Goal: Information Seeking & Learning: Compare options

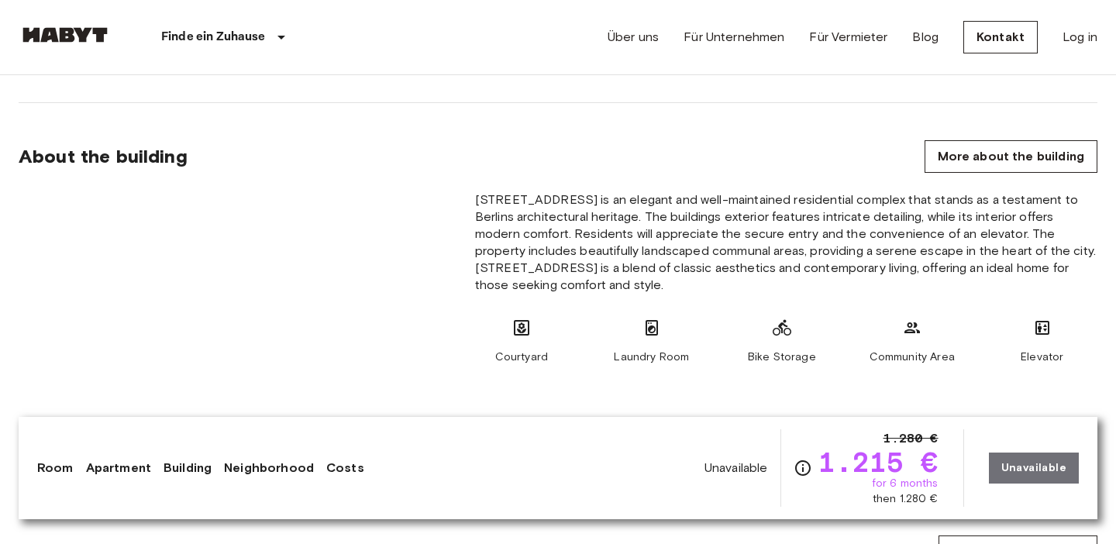
scroll to position [854, 0]
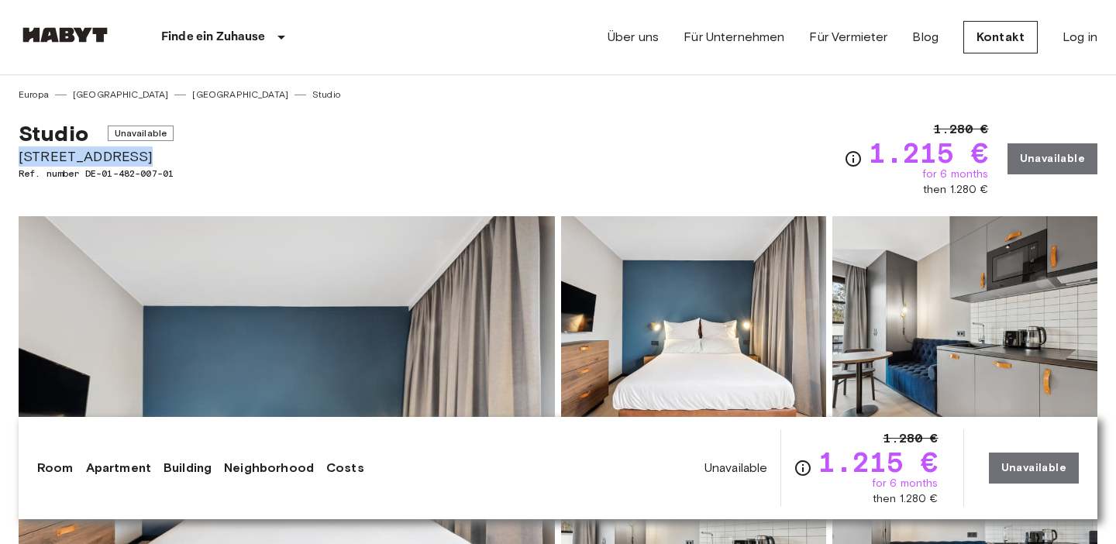
drag, startPoint x: 125, startPoint y: 155, endPoint x: 9, endPoint y: 154, distance: 115.5
copy span "[STREET_ADDRESS]"
click at [260, 154] on div "Studio Unavailable Fischerstraße 11 Ref. number DE-01-482-007-01 1.280 € 1.215 …" at bounding box center [558, 150] width 1079 height 96
click at [79, 30] on img at bounding box center [65, 35] width 93 height 16
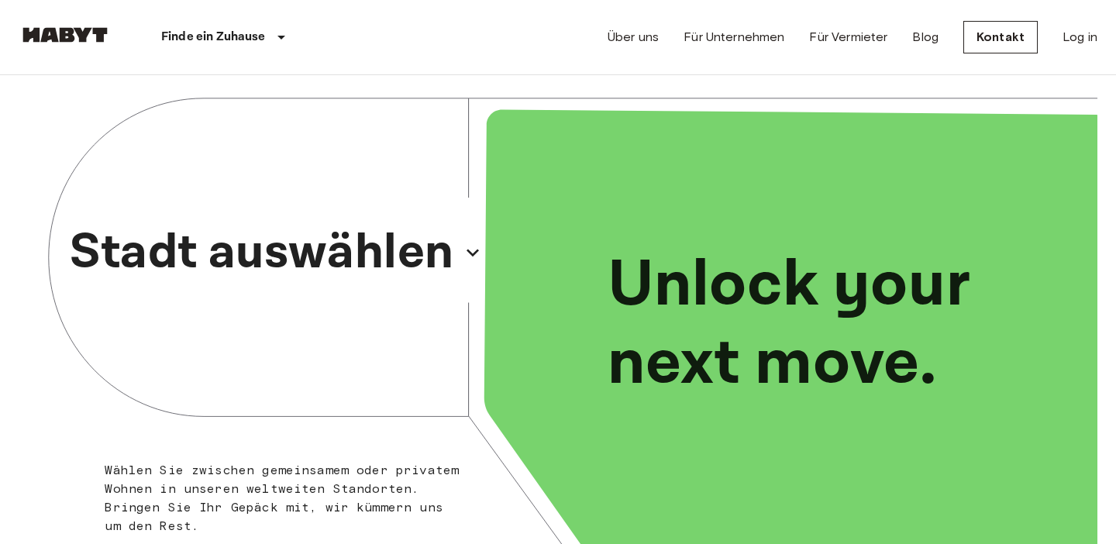
click at [471, 254] on icon "button" at bounding box center [473, 253] width 12 height 8
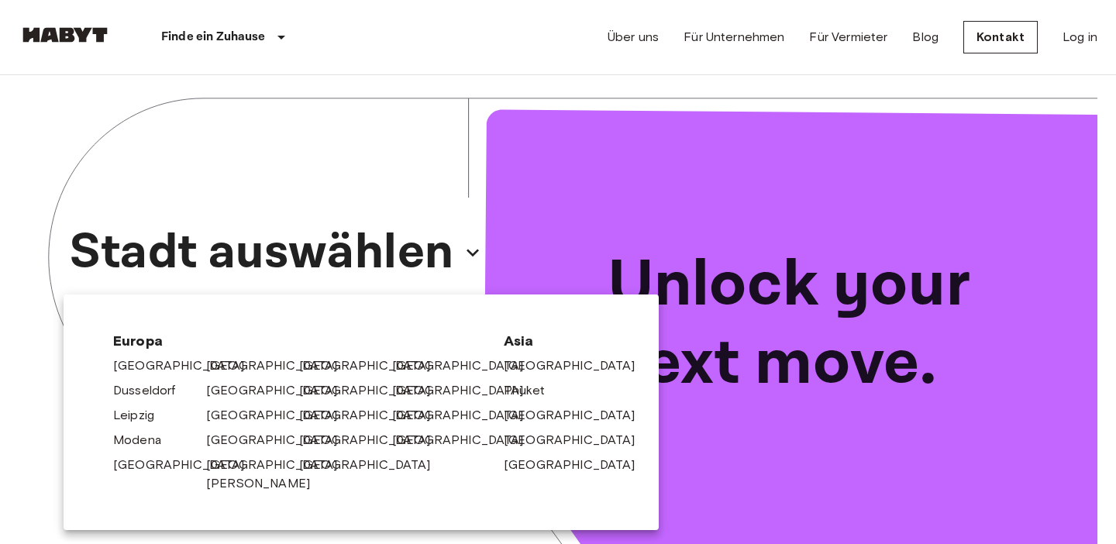
click at [501, 42] on div at bounding box center [558, 272] width 1116 height 544
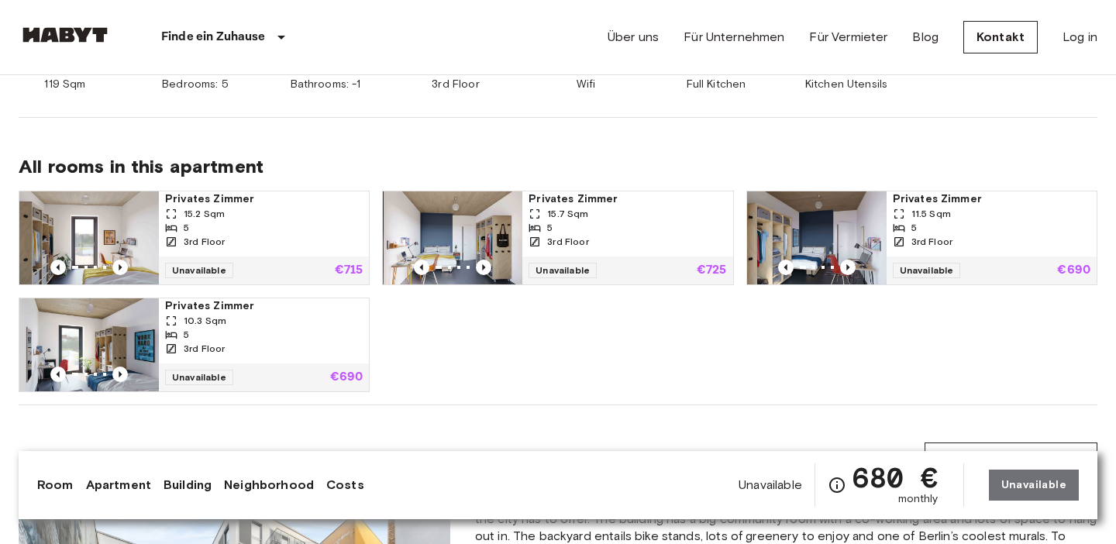
scroll to position [945, 0]
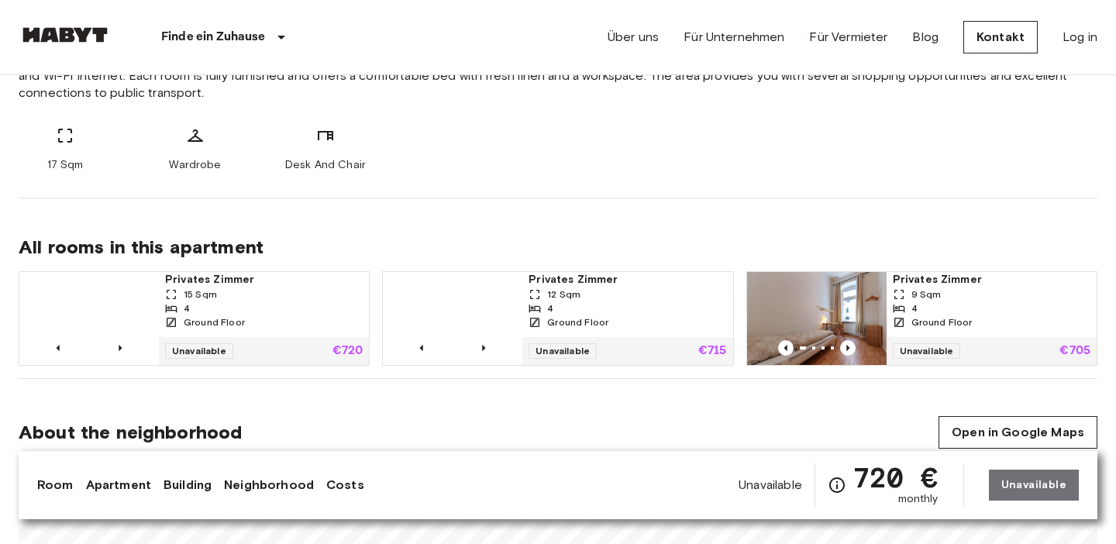
scroll to position [687, 0]
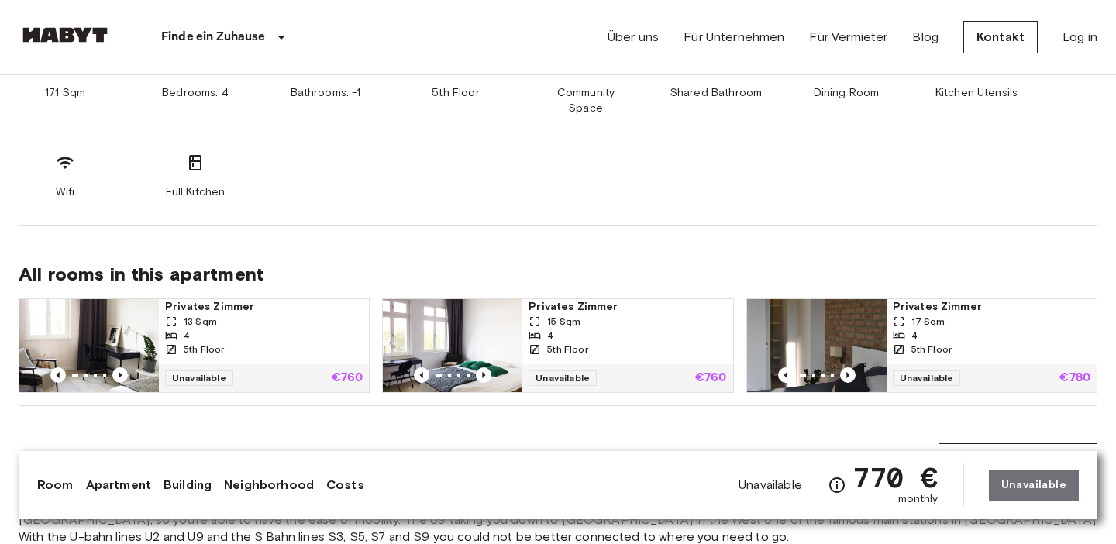
scroll to position [883, 0]
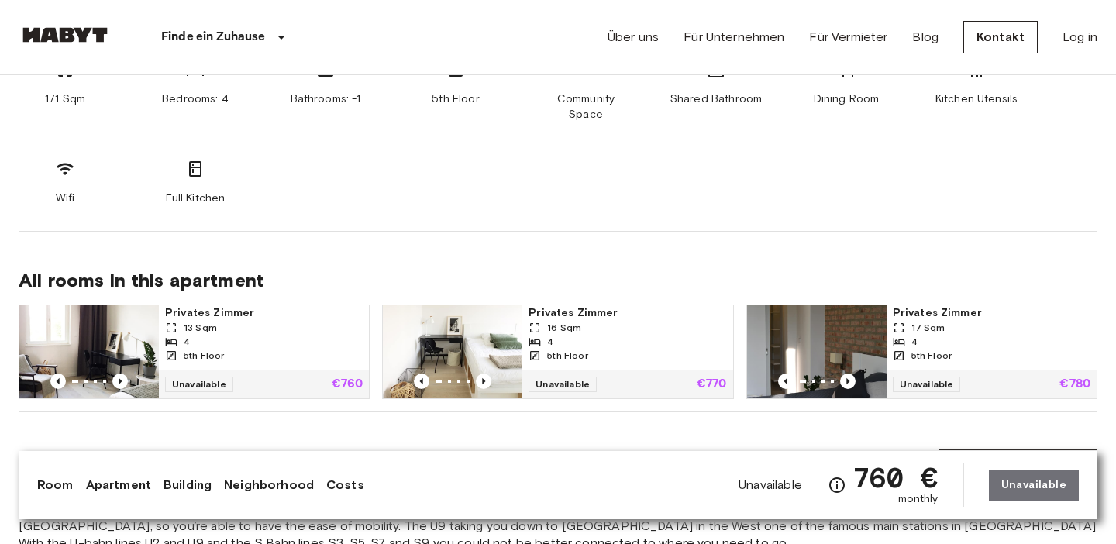
scroll to position [881, 0]
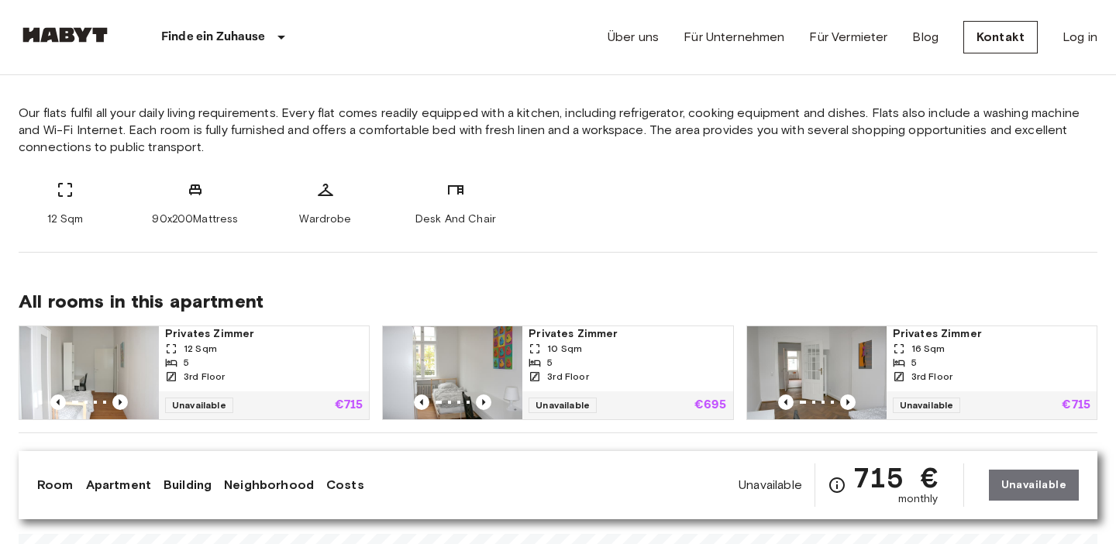
scroll to position [597, 0]
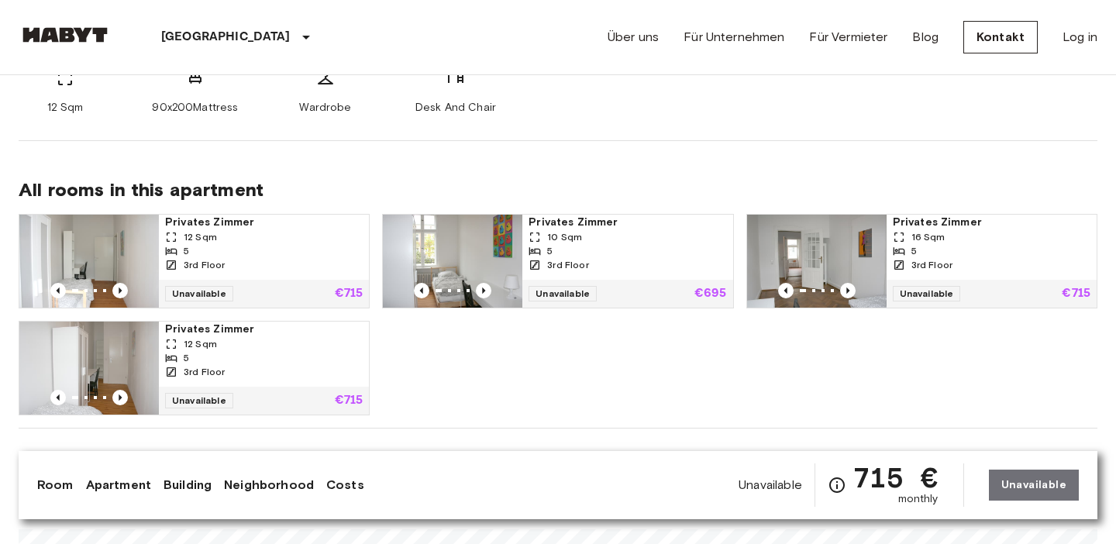
scroll to position [716, 0]
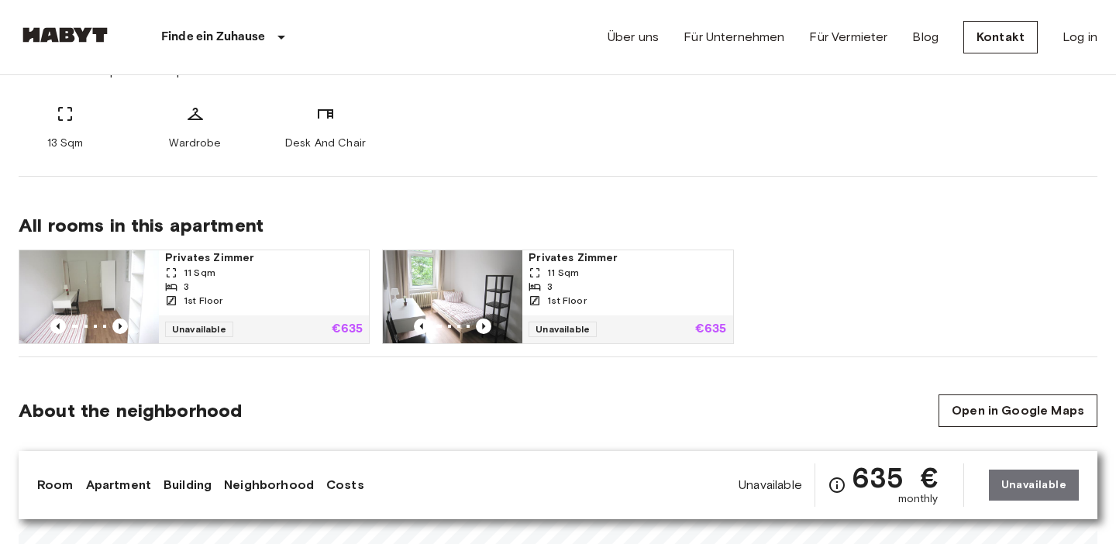
scroll to position [671, 0]
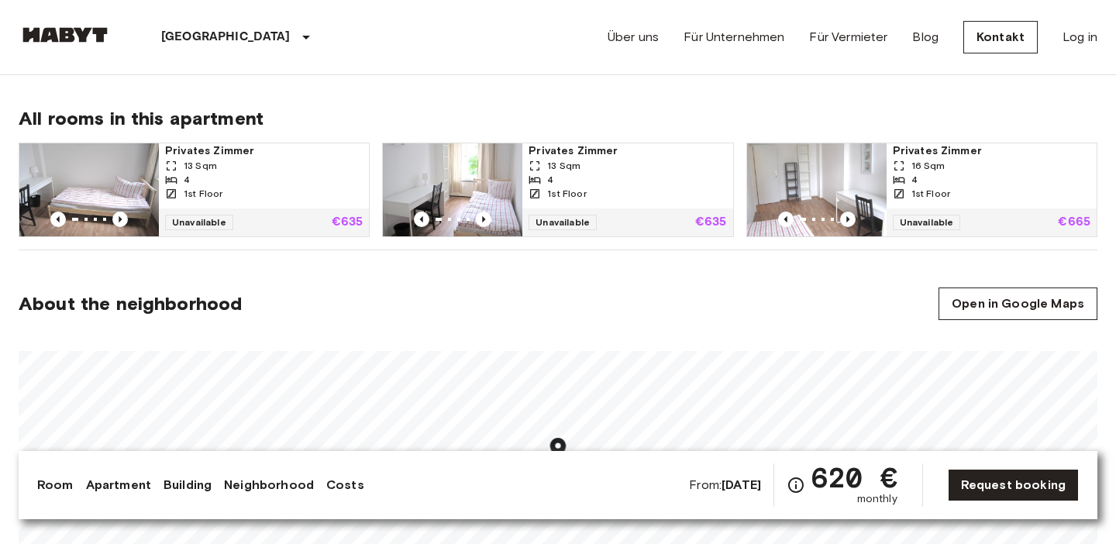
scroll to position [775, 0]
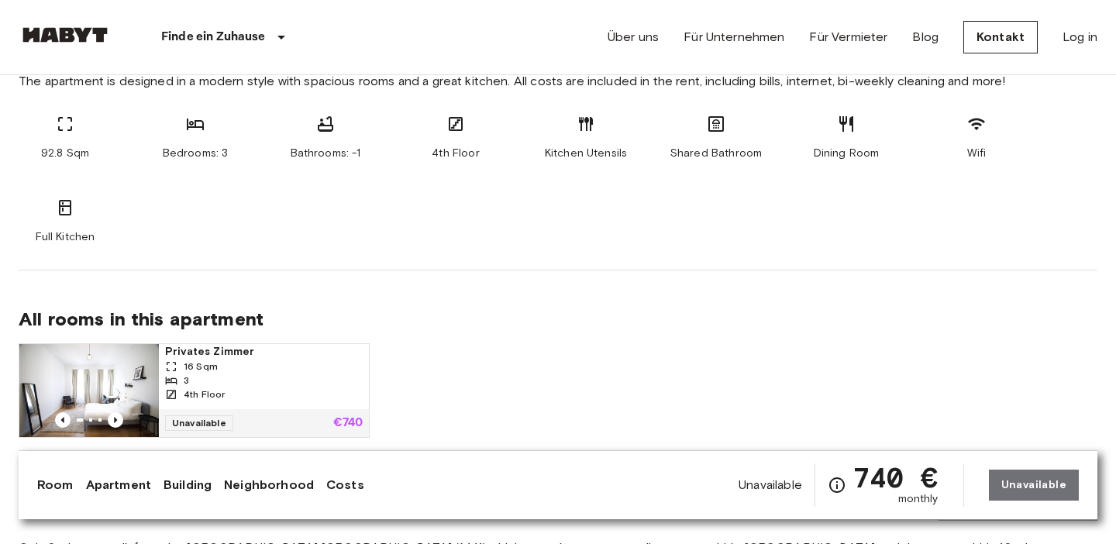
scroll to position [824, 0]
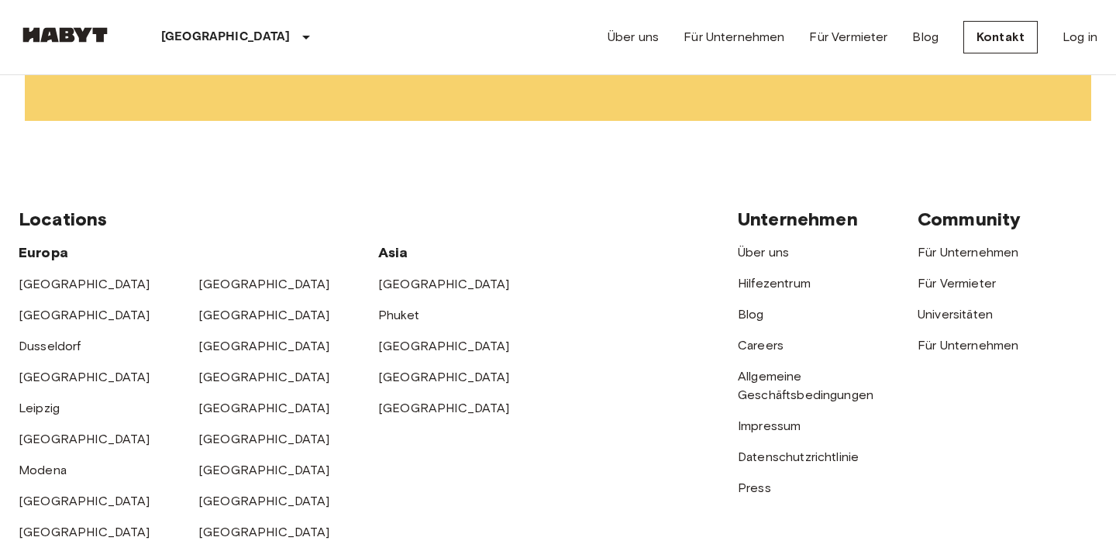
scroll to position [486, 0]
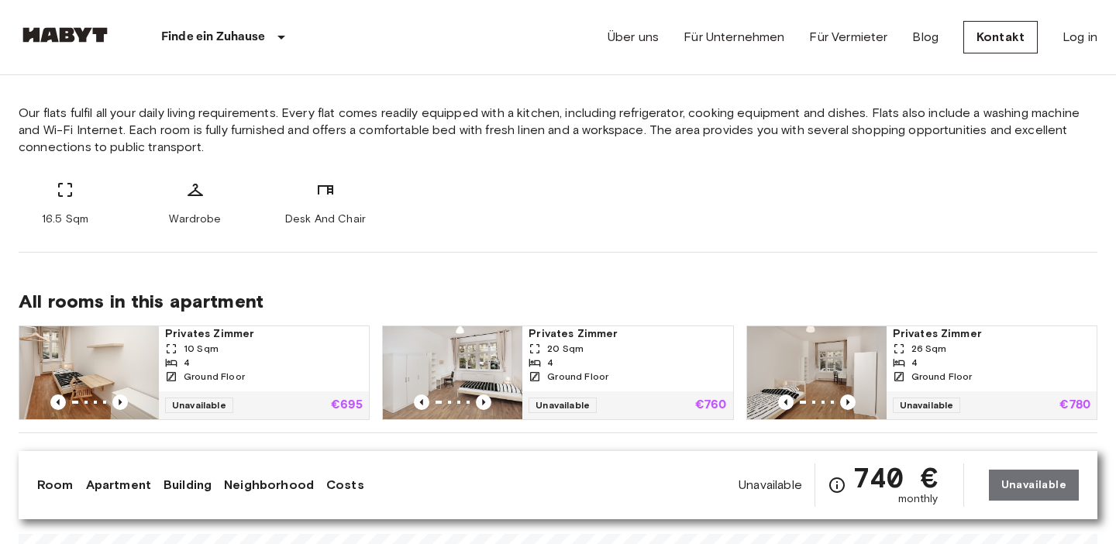
scroll to position [593, 0]
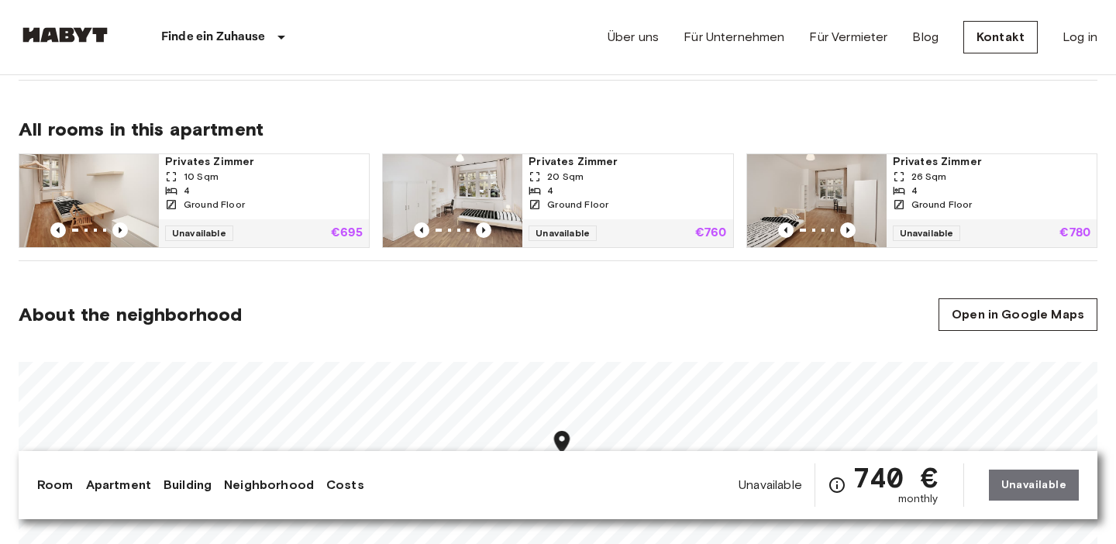
scroll to position [767, 0]
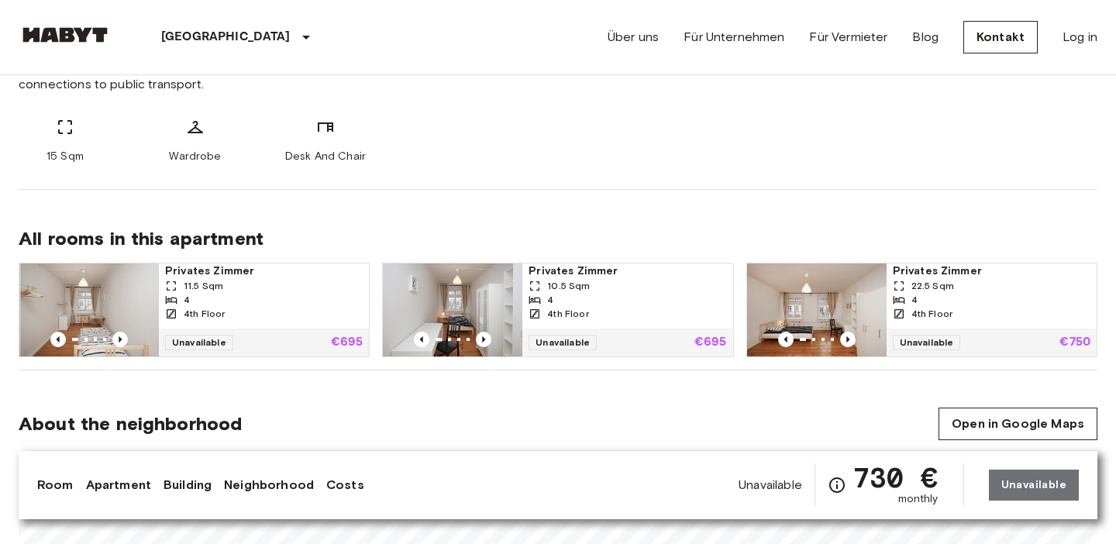
scroll to position [657, 0]
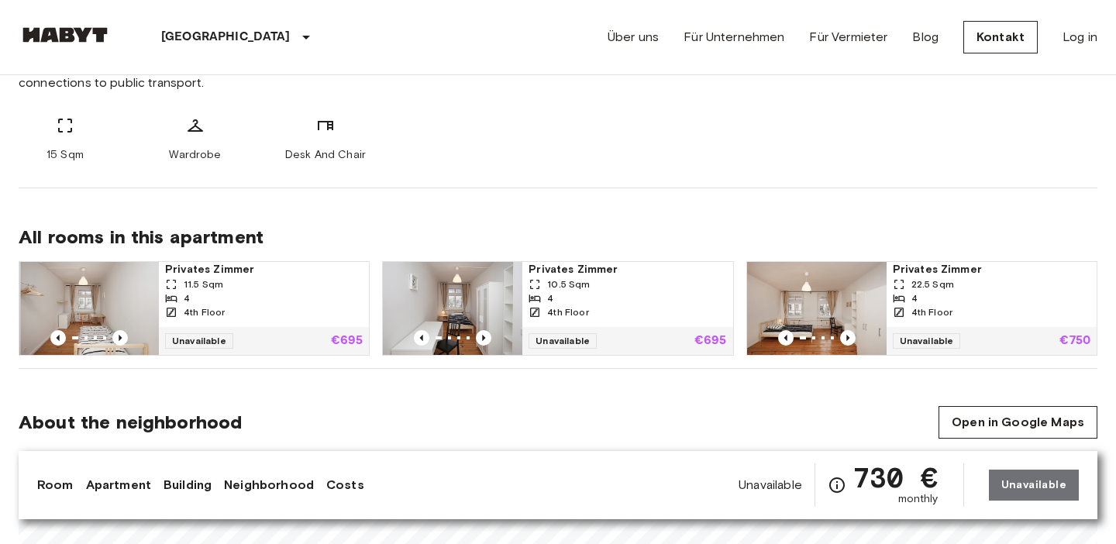
click at [600, 187] on div "About the room Our flats fulfil all your daily living requirements. Every flat …" at bounding box center [558, 71] width 1079 height 233
click at [730, 196] on div "All rooms in this apartment Privates Zimmer 11.5 Sqm 4 4th Floor Unavailable €6…" at bounding box center [558, 278] width 1079 height 181
click at [474, 203] on div "All rooms in this apartment Privates Zimmer 11.5 Sqm 4 4th Floor Unavailable €6…" at bounding box center [558, 278] width 1079 height 181
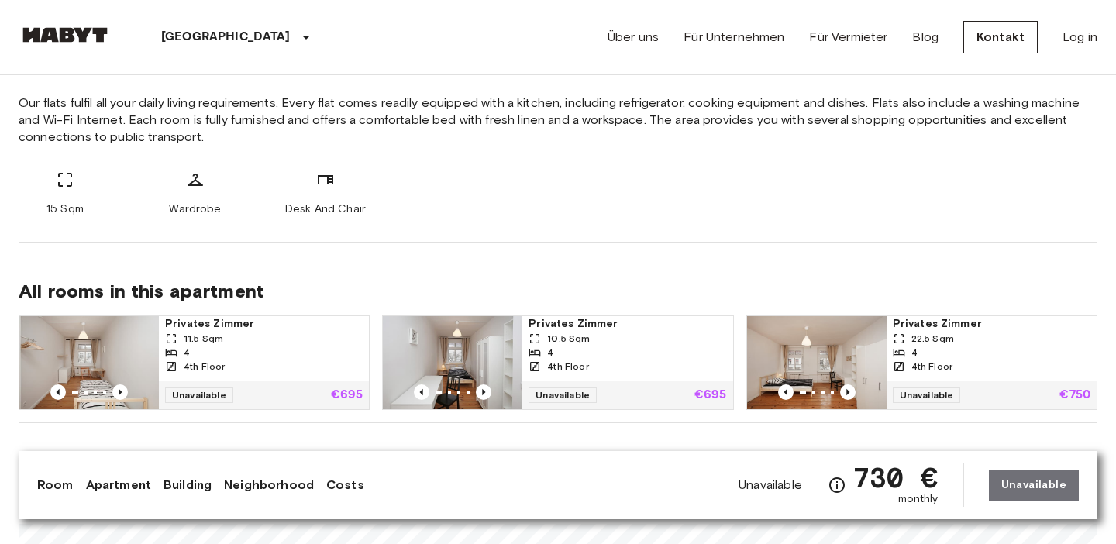
scroll to position [601, 0]
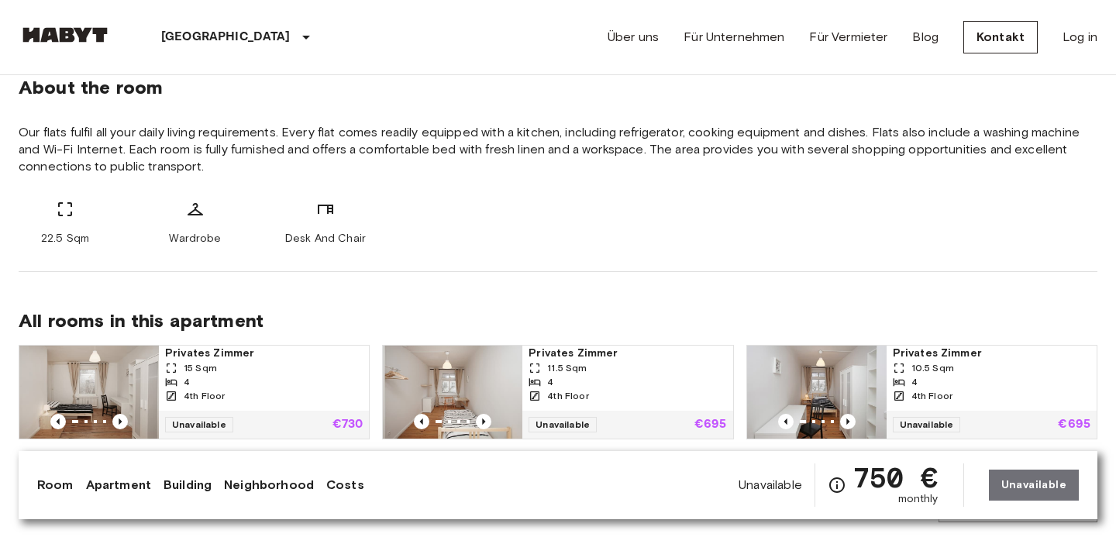
scroll to position [574, 0]
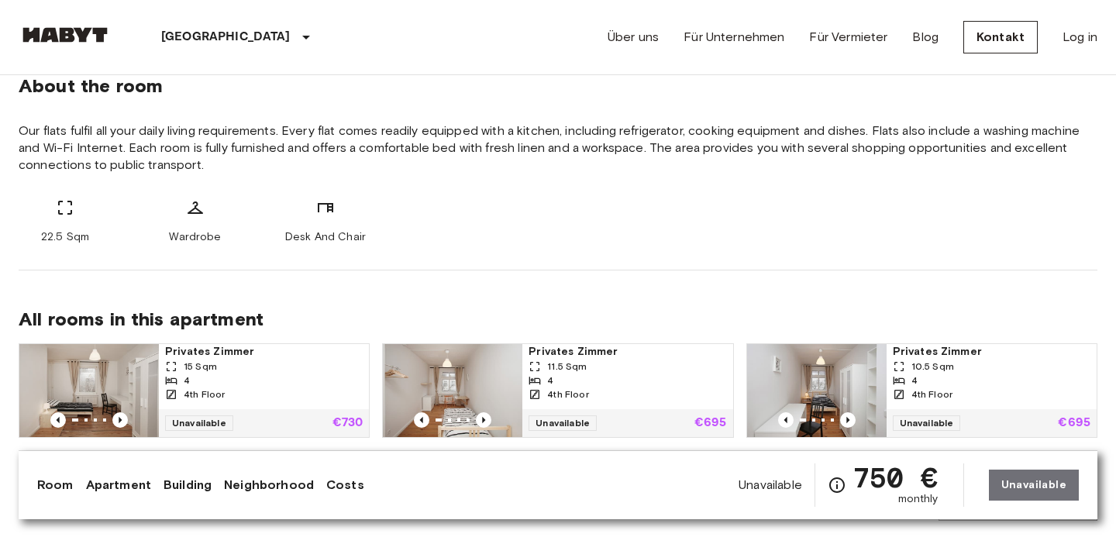
click at [547, 257] on div "About the room Our flats fulfil all your daily living requirements. Every flat …" at bounding box center [558, 153] width 1079 height 233
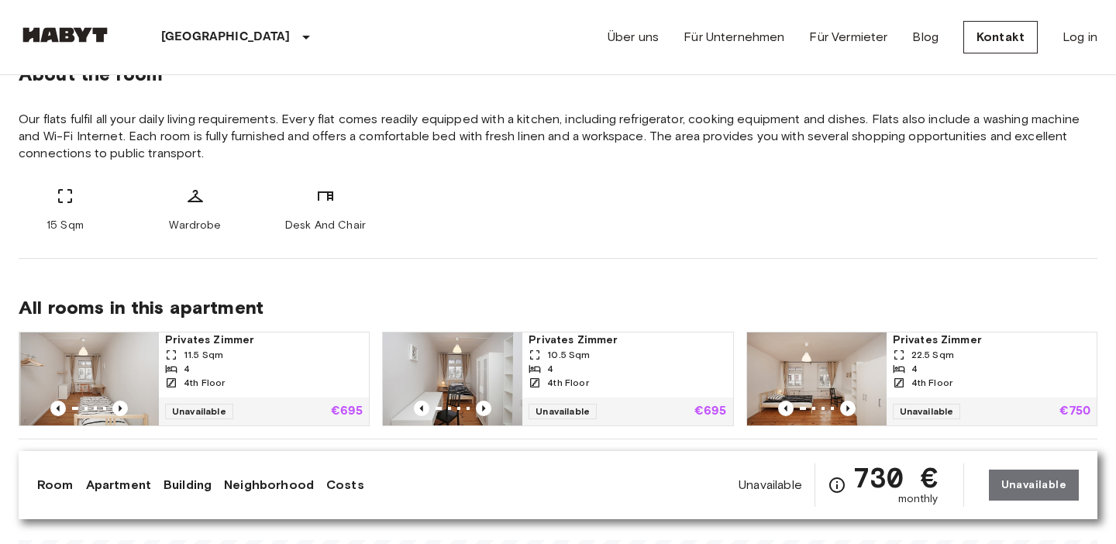
scroll to position [595, 0]
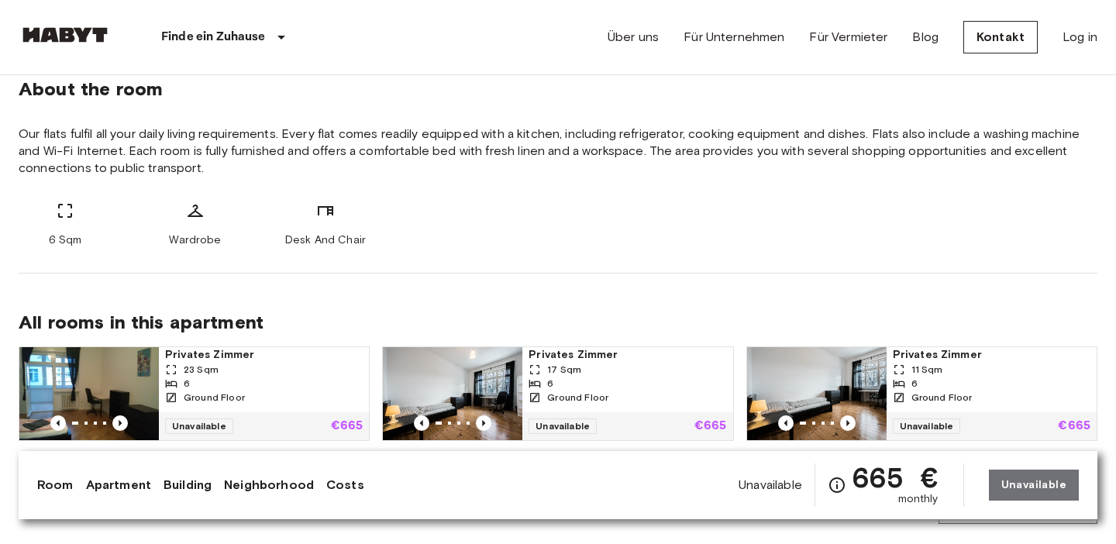
scroll to position [570, 0]
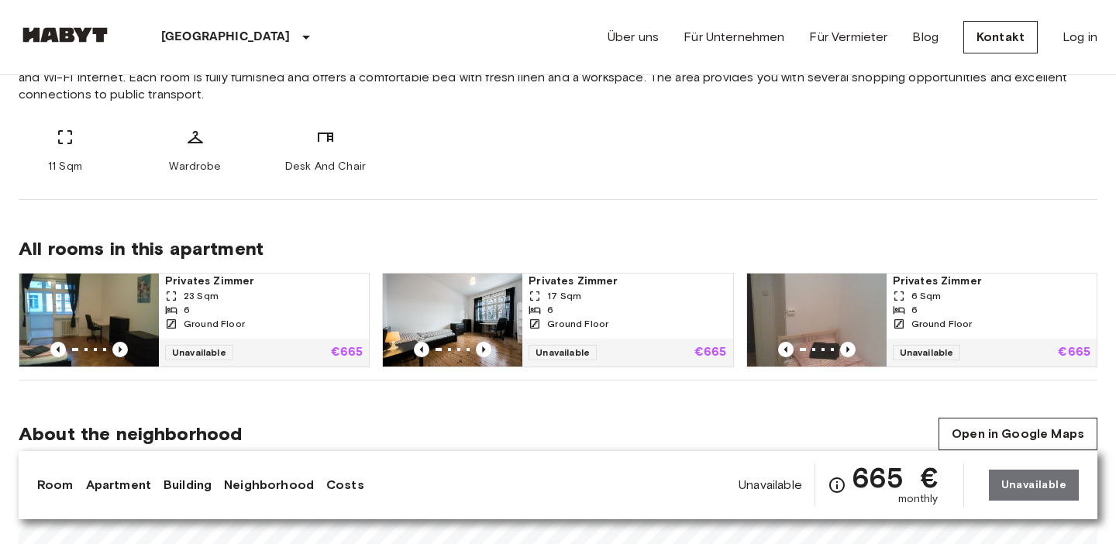
scroll to position [651, 0]
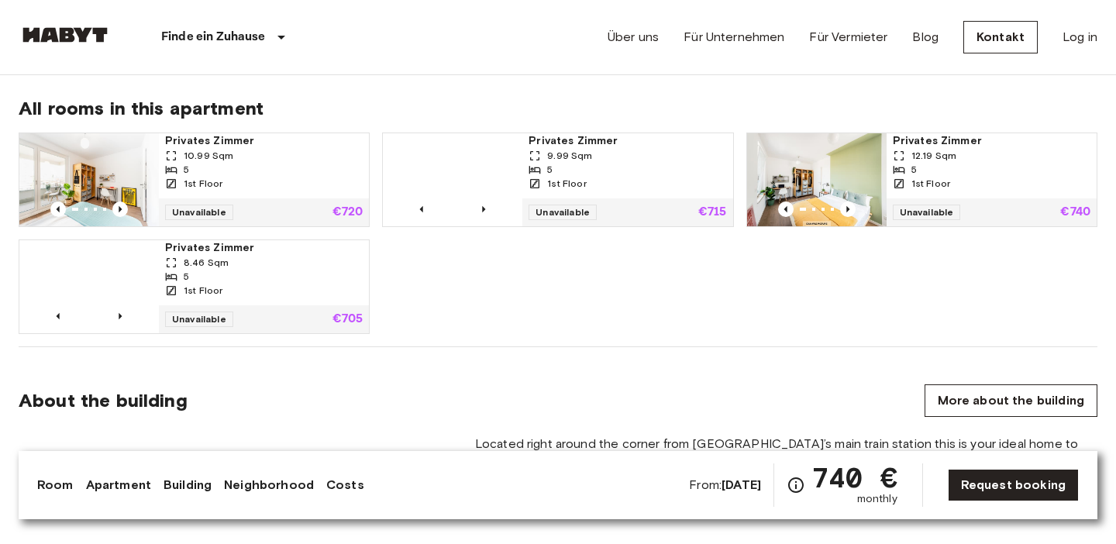
scroll to position [992, 0]
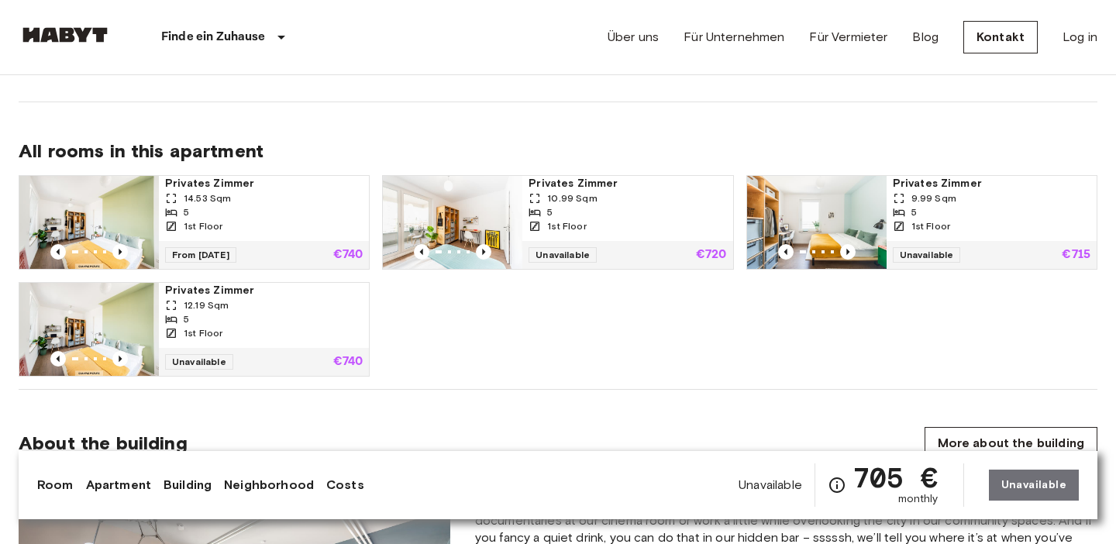
scroll to position [961, 0]
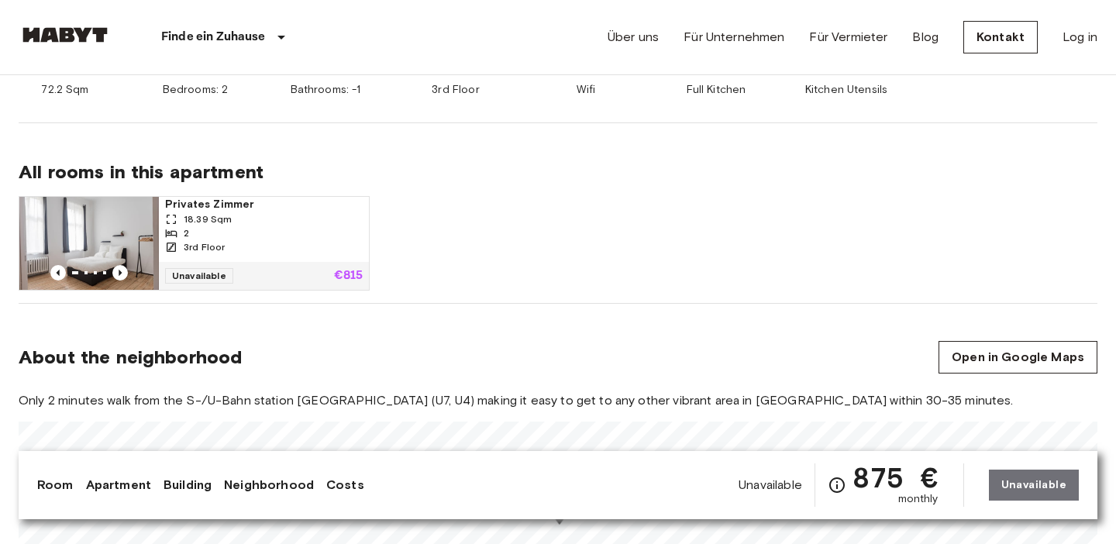
scroll to position [890, 0]
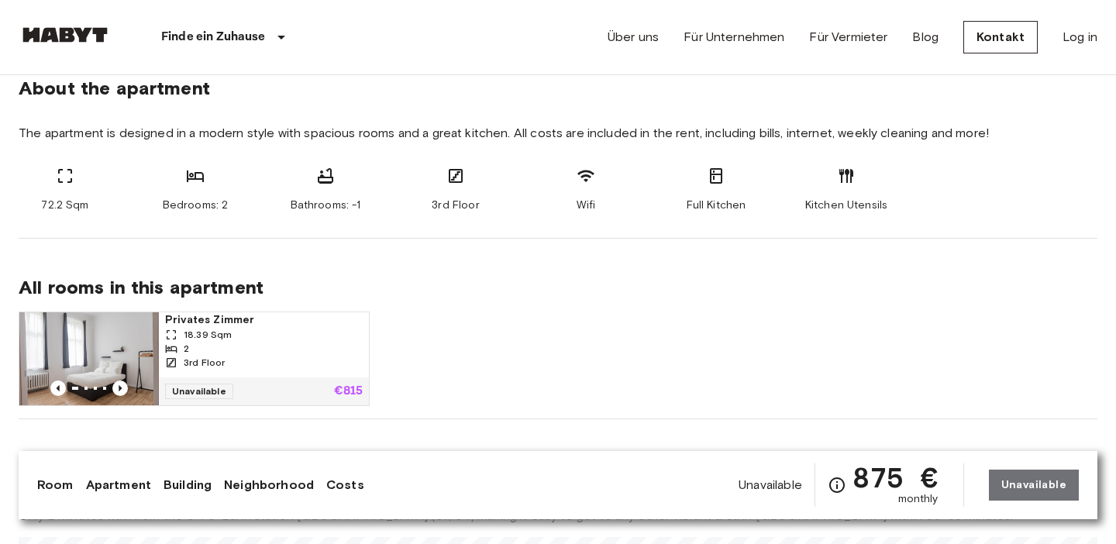
scroll to position [772, 0]
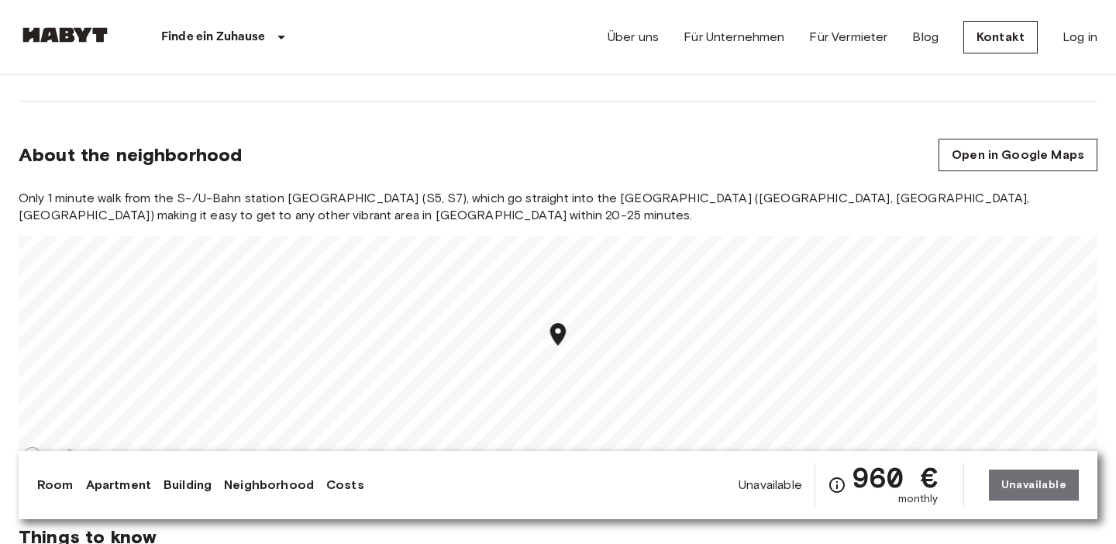
scroll to position [812, 0]
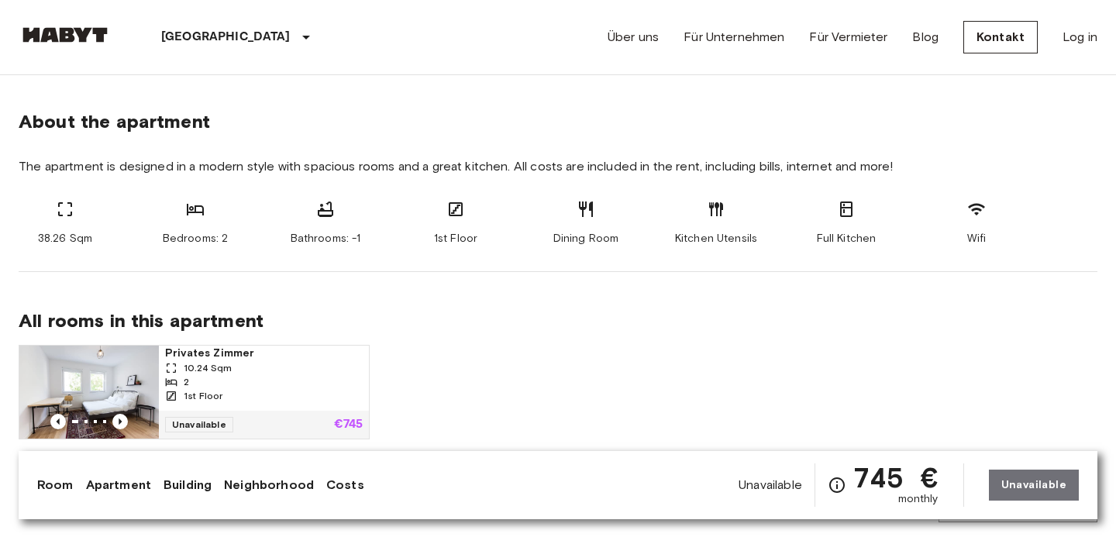
scroll to position [752, 0]
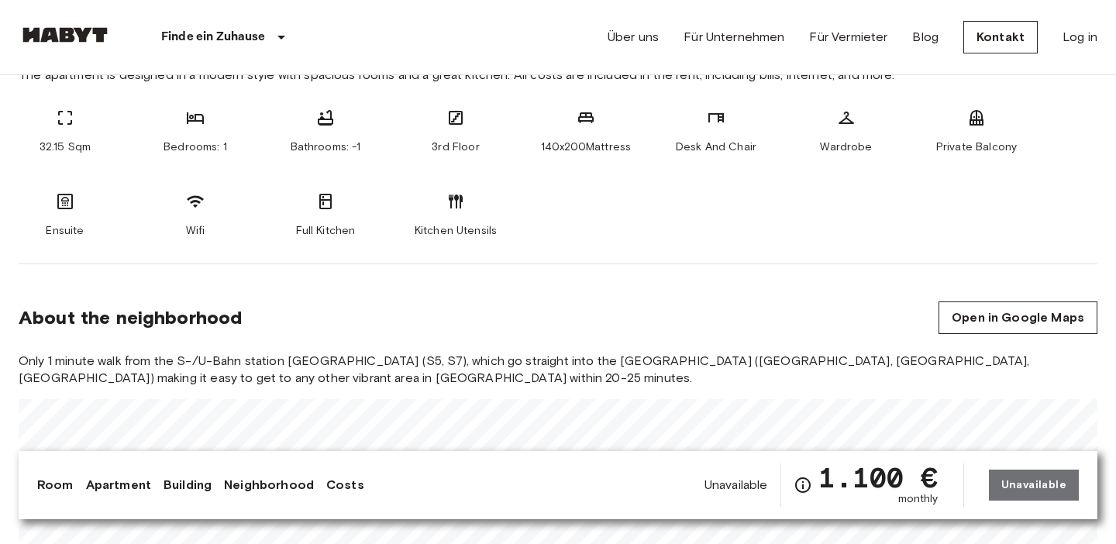
scroll to position [637, 0]
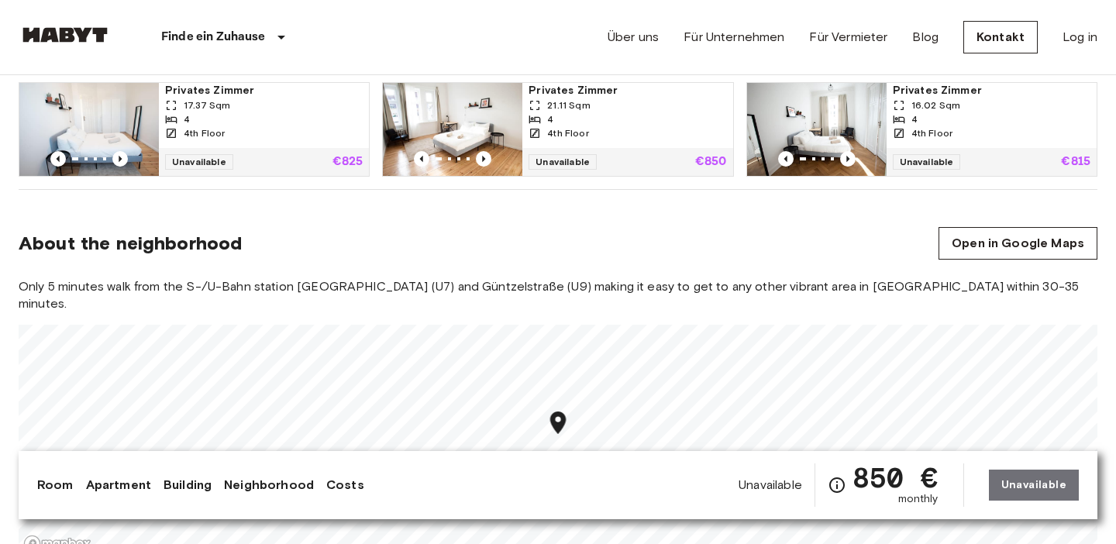
scroll to position [997, 0]
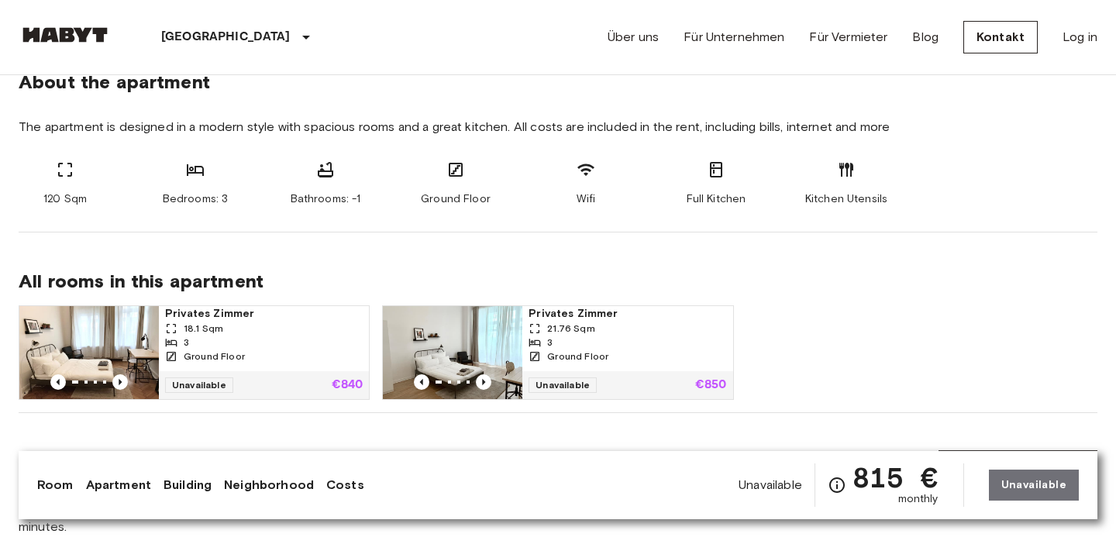
scroll to position [792, 0]
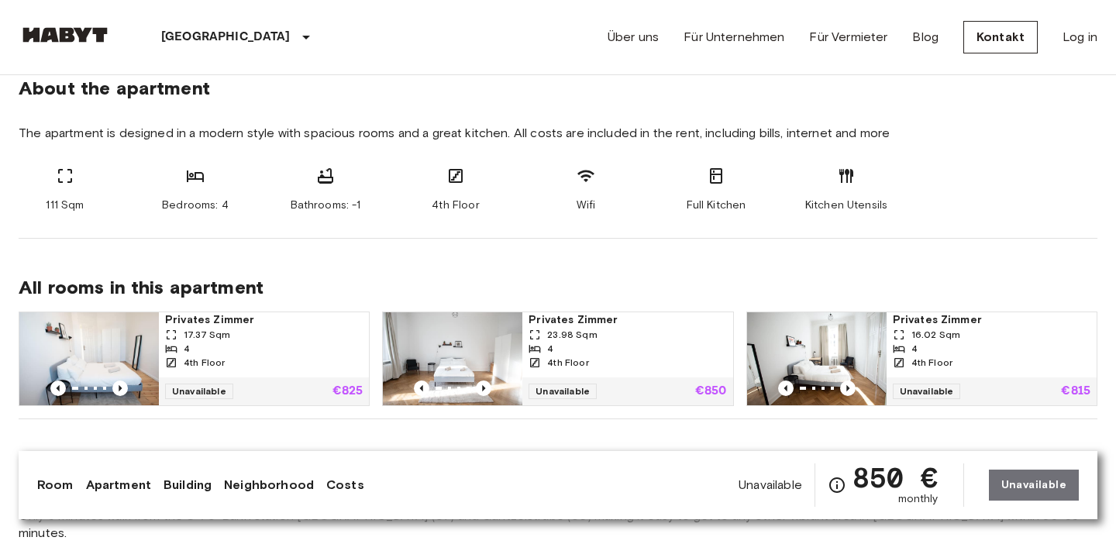
scroll to position [846, 0]
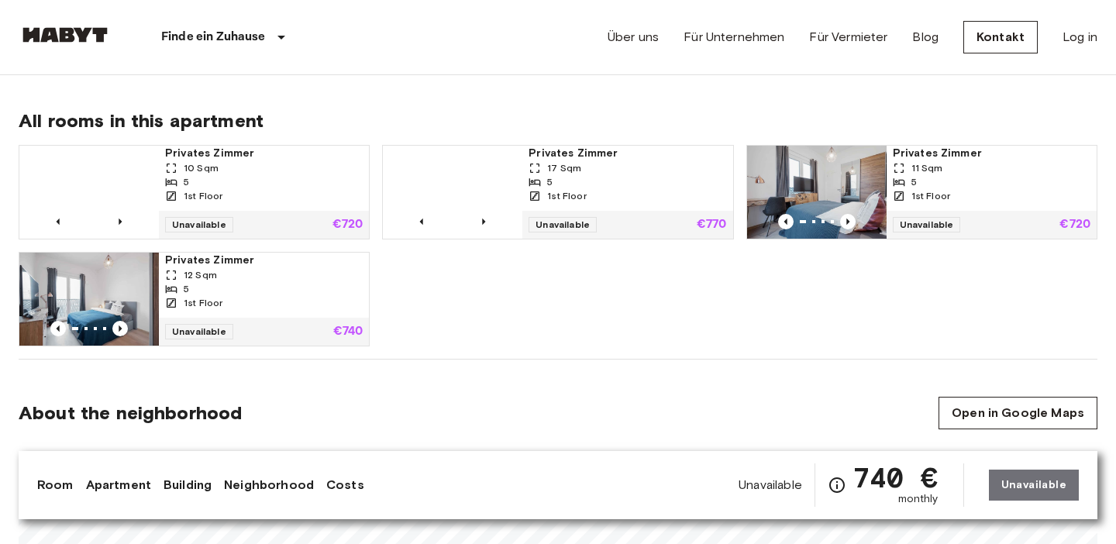
scroll to position [838, 0]
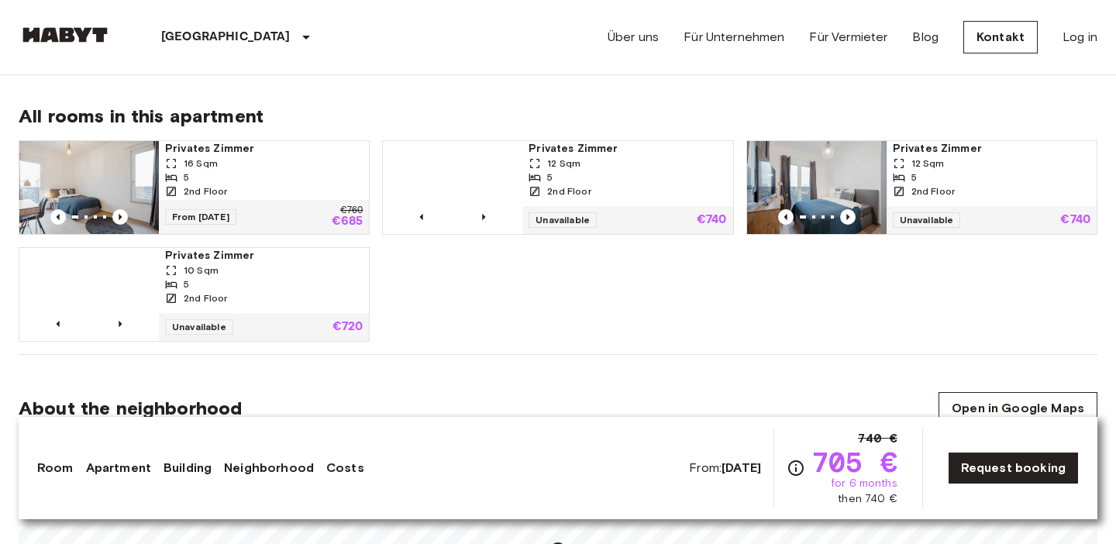
scroll to position [777, 0]
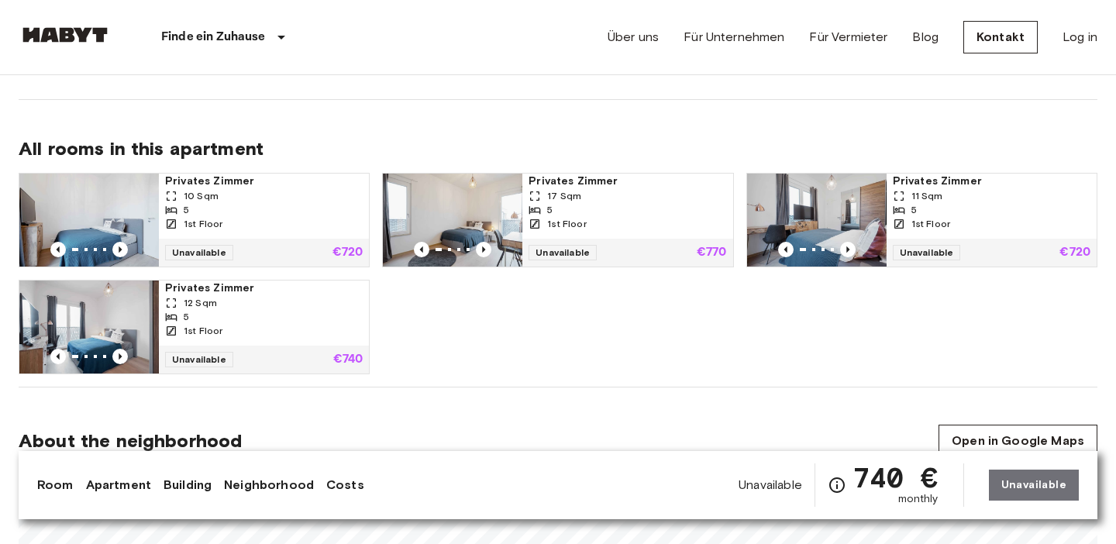
scroll to position [814, 0]
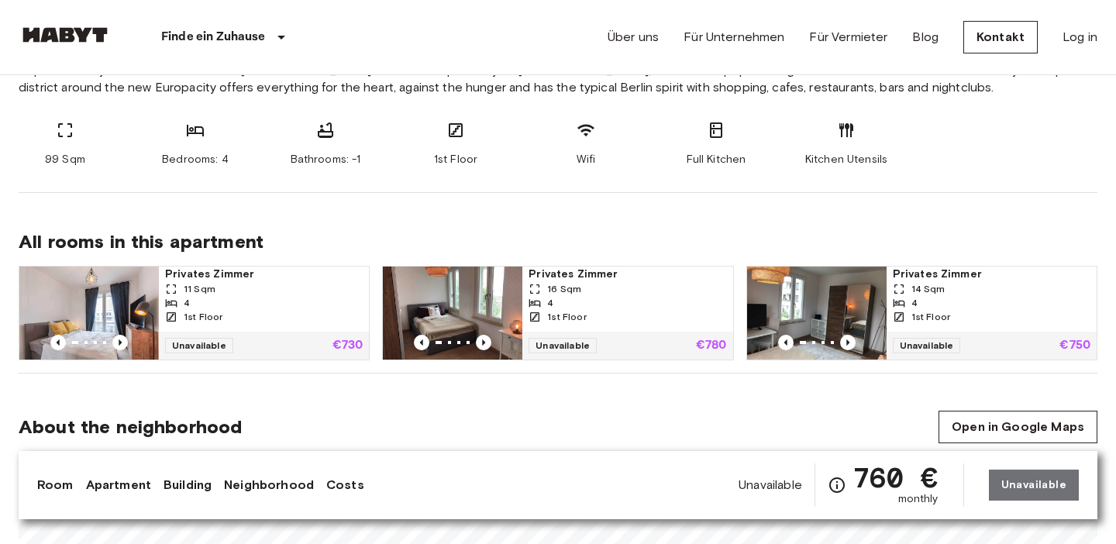
scroll to position [264, 0]
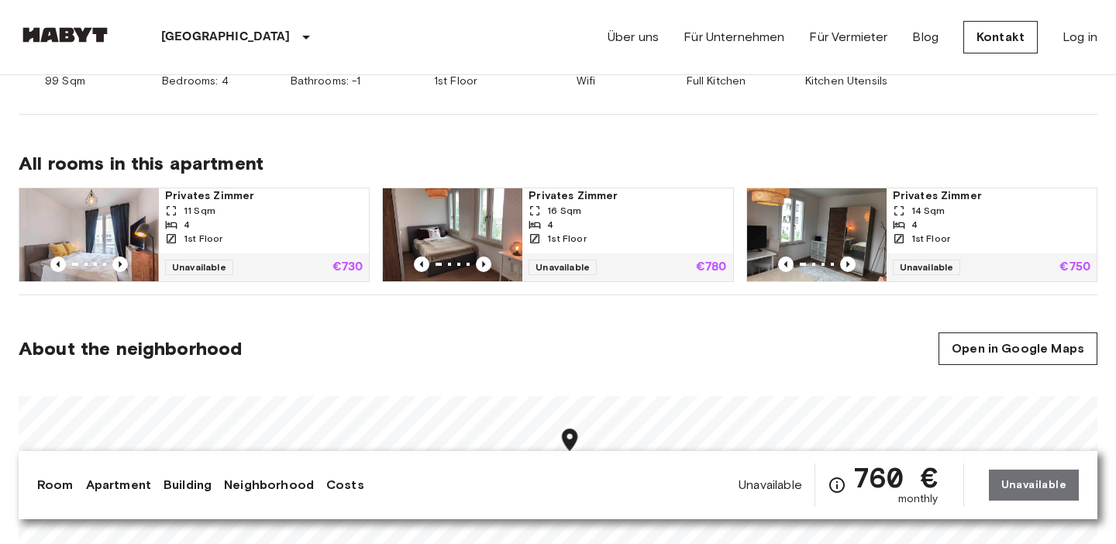
scroll to position [713, 0]
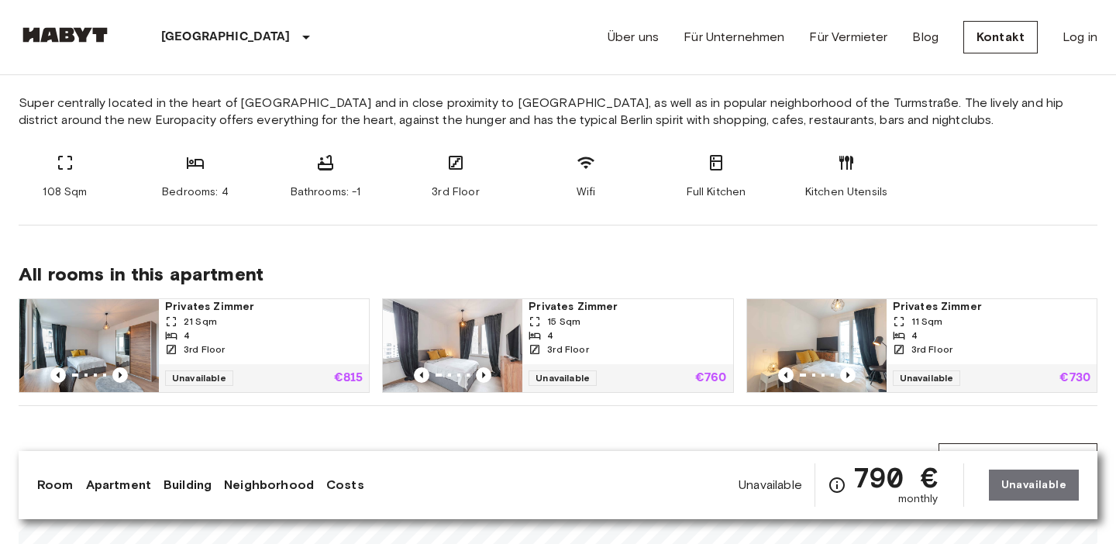
scroll to position [606, 0]
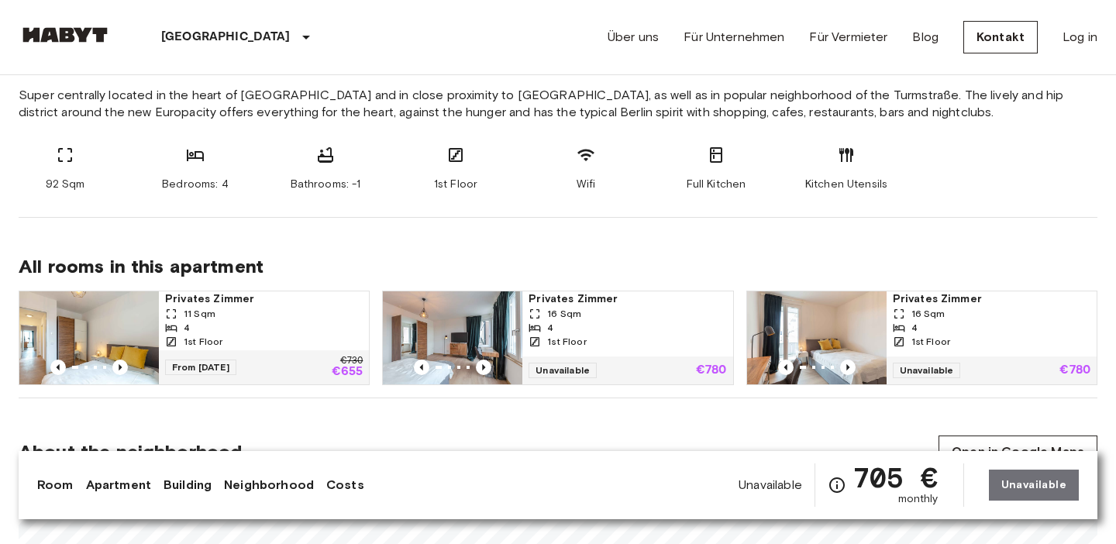
scroll to position [613, 0]
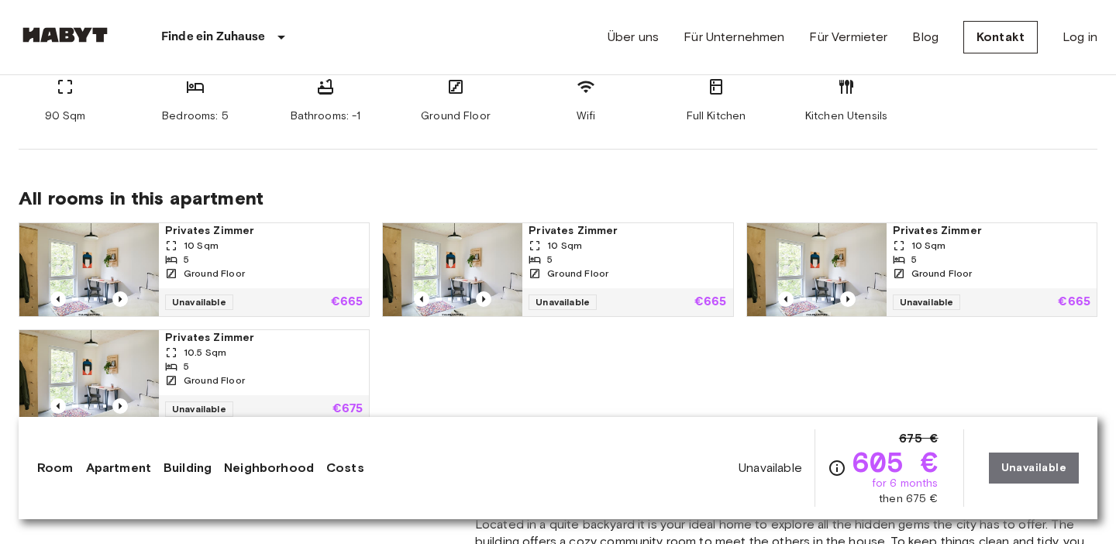
scroll to position [1030, 0]
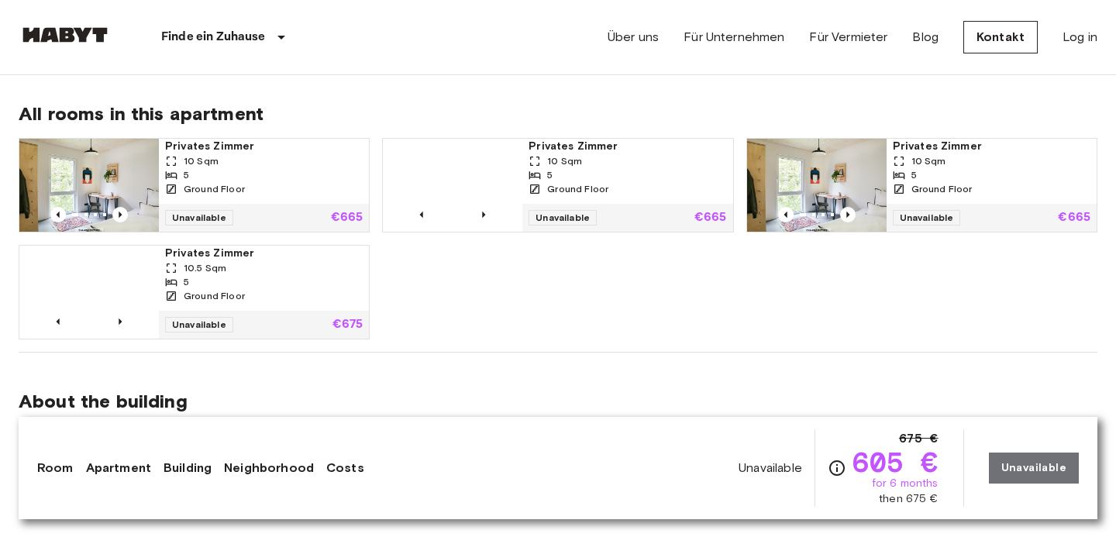
scroll to position [1082, 0]
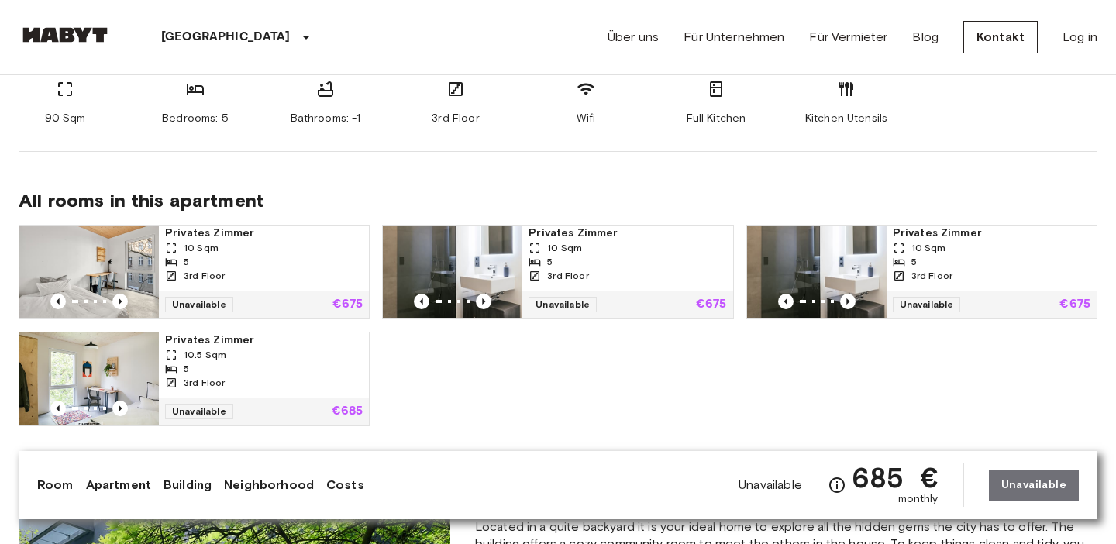
scroll to position [893, 0]
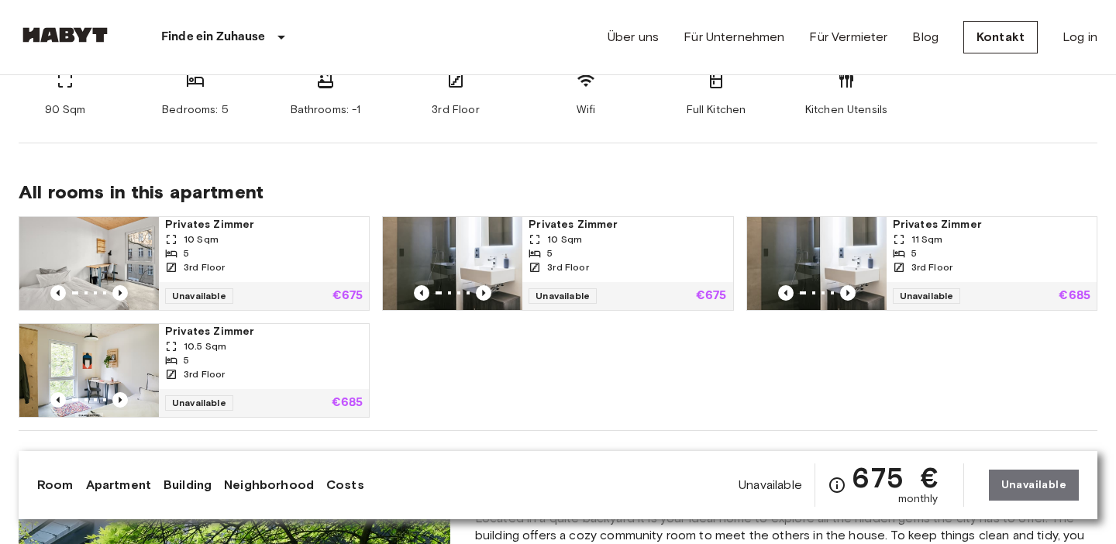
scroll to position [1009, 0]
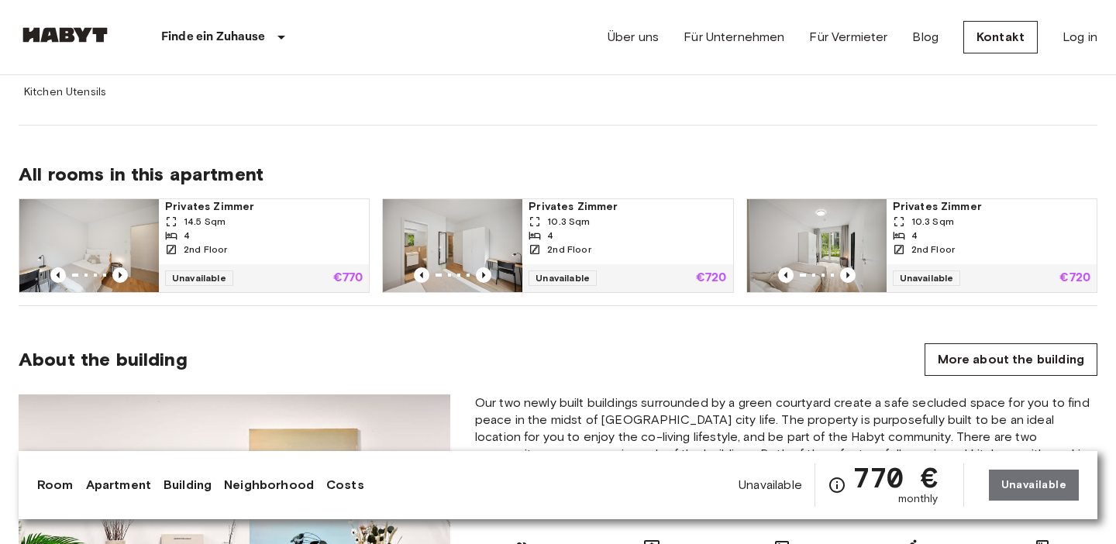
scroll to position [1049, 0]
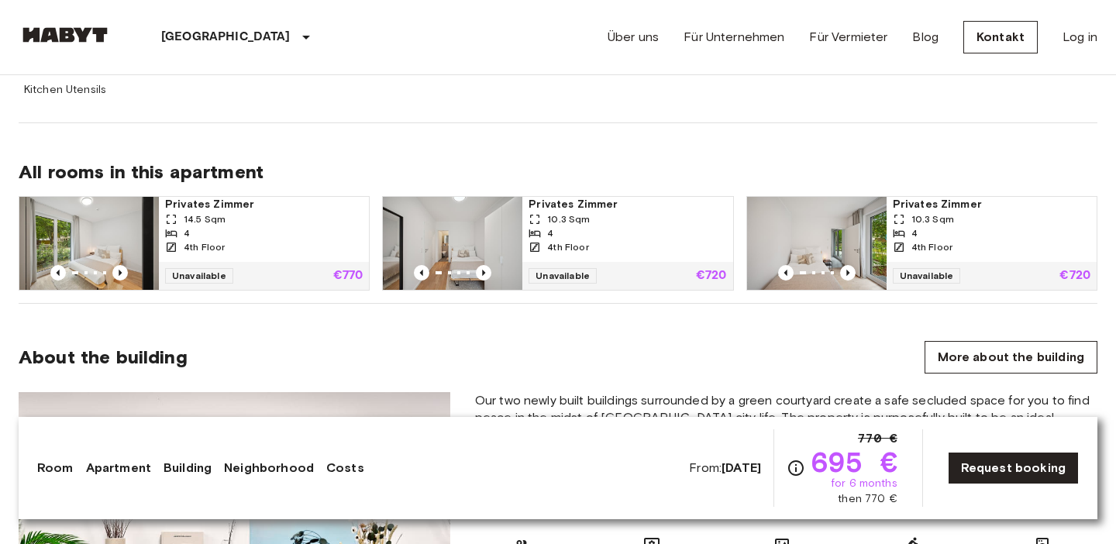
scroll to position [1061, 0]
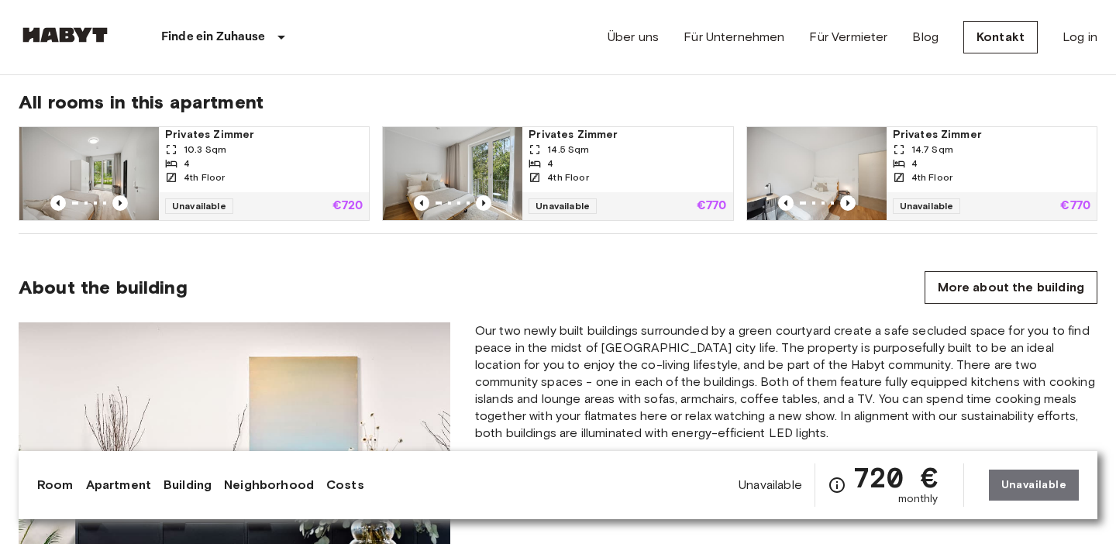
scroll to position [1092, 0]
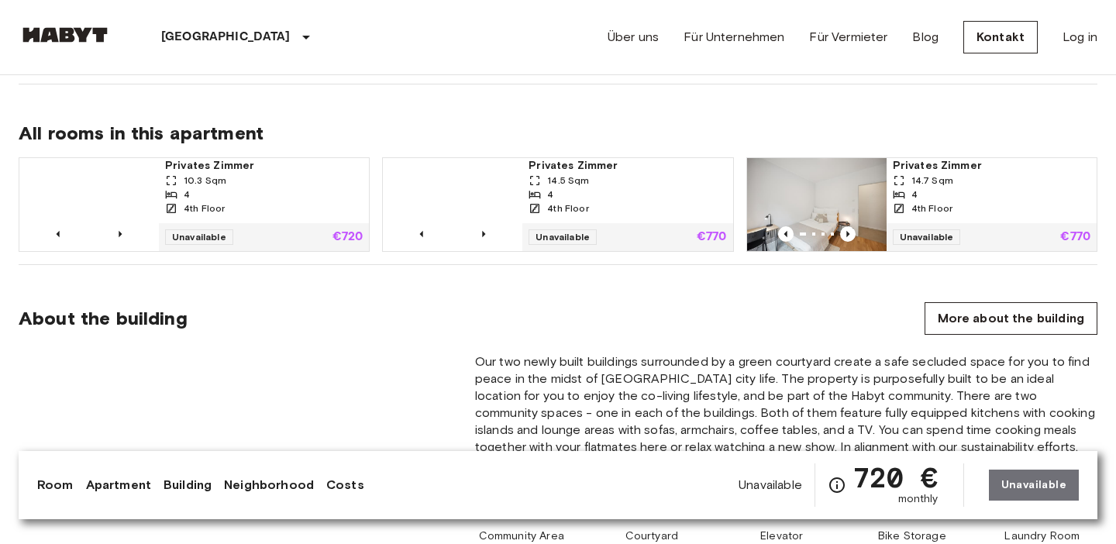
scroll to position [1091, 0]
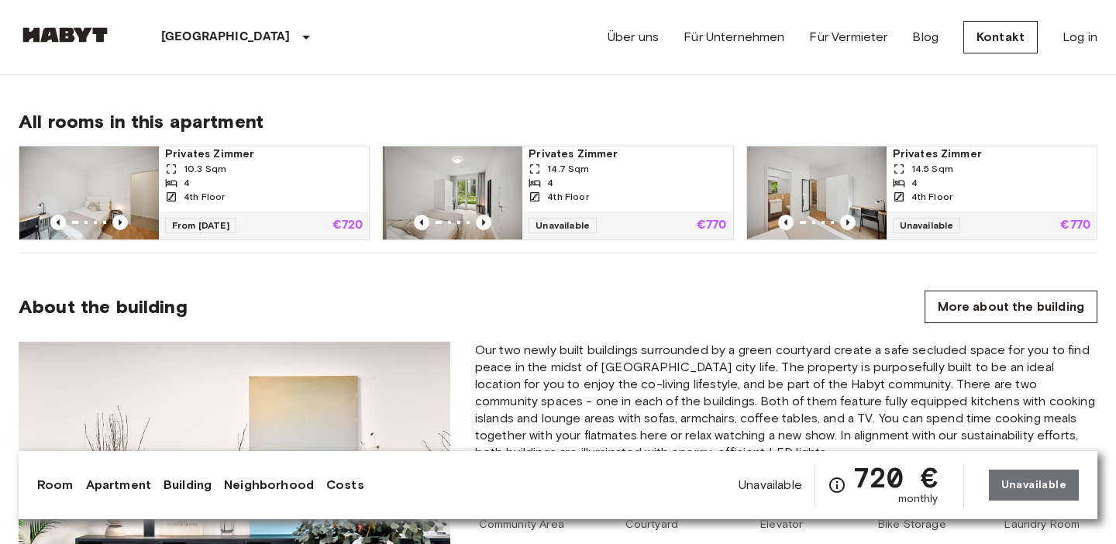
scroll to position [1114, 0]
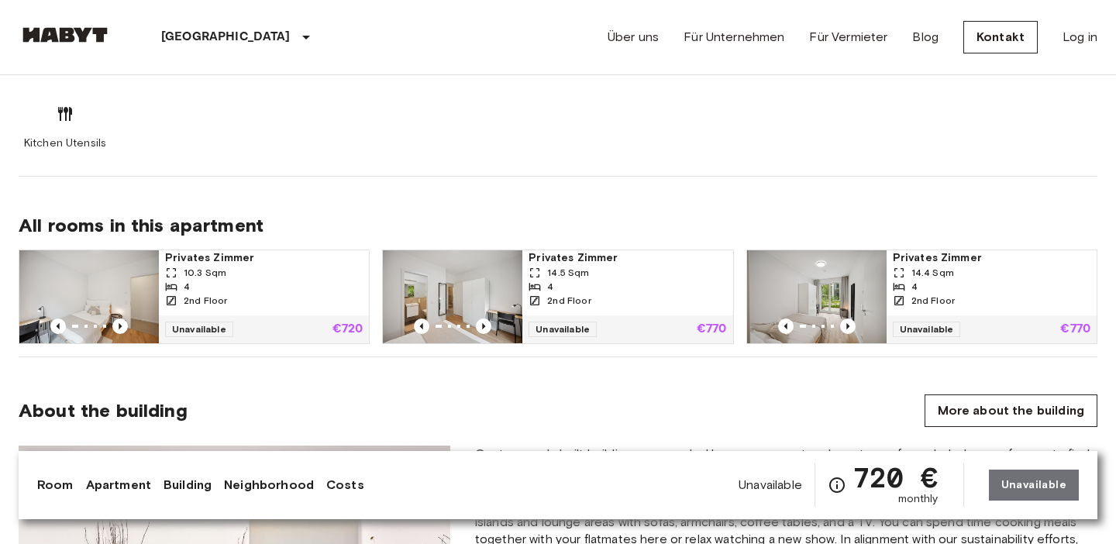
scroll to position [999, 0]
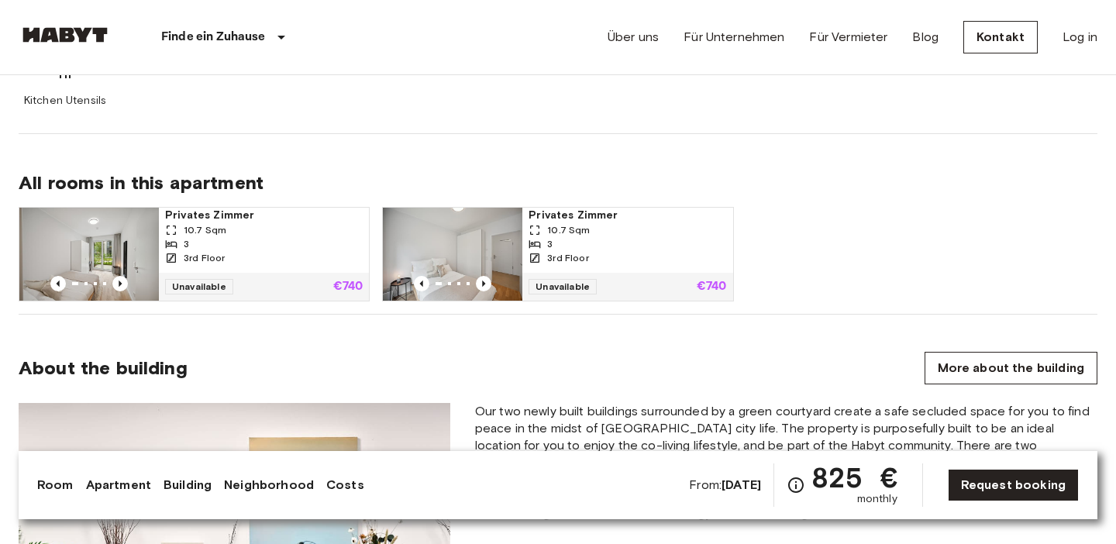
scroll to position [1041, 0]
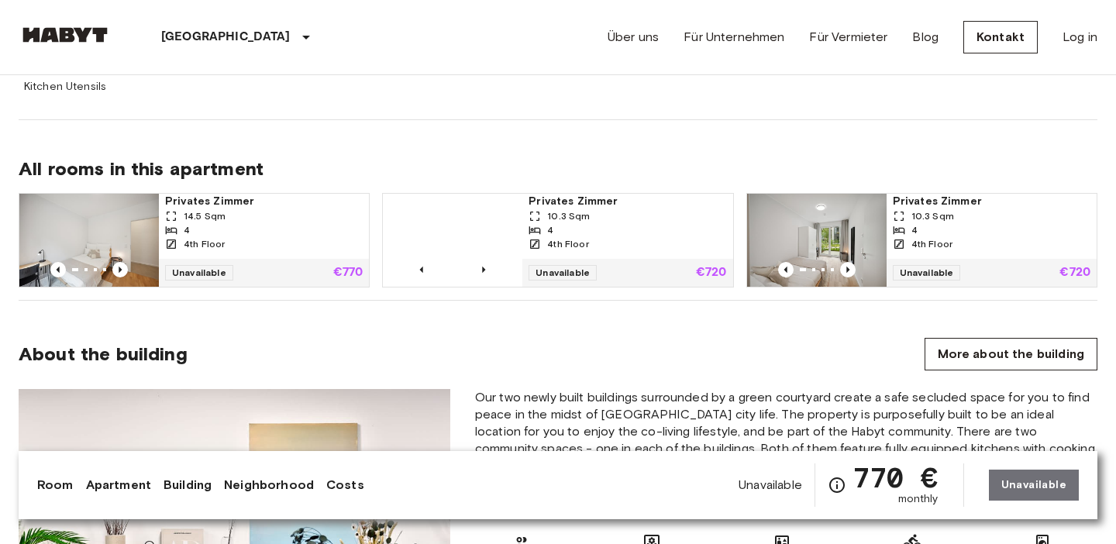
scroll to position [1097, 0]
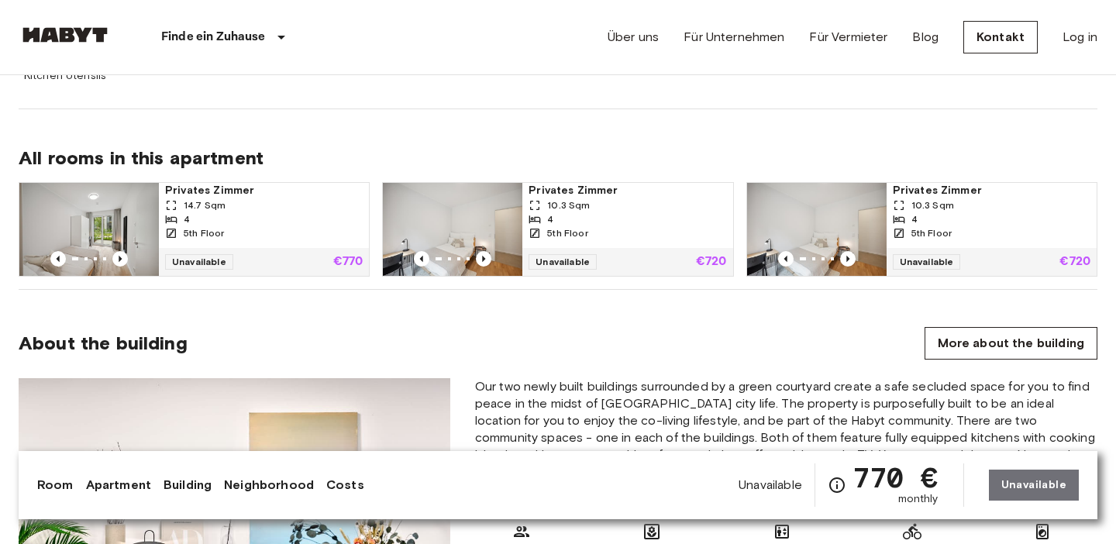
scroll to position [1075, 0]
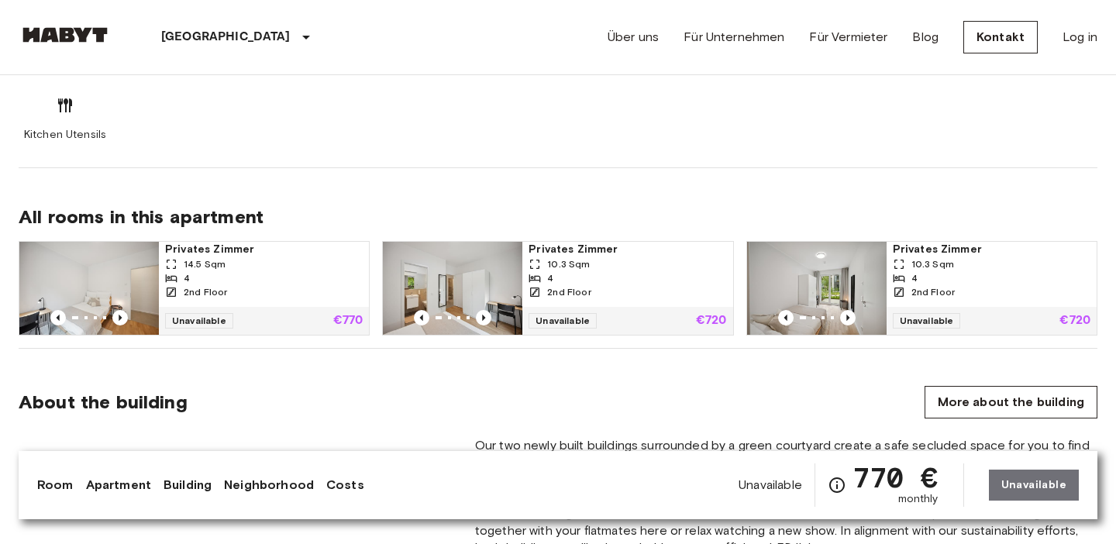
scroll to position [1006, 0]
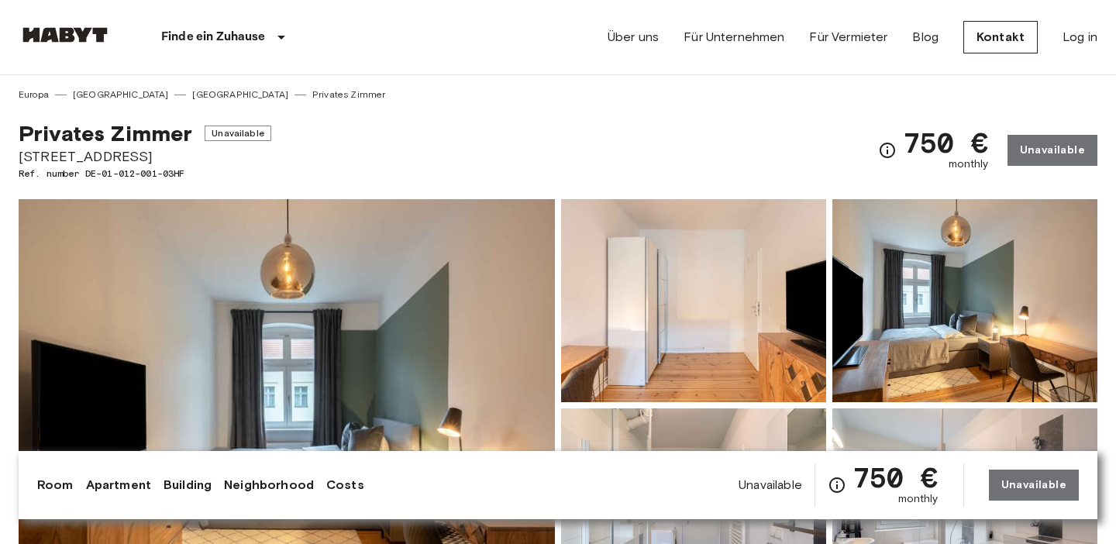
click at [490, 108] on div "Privates Zimmer Unavailable Oranienstraße 163 Ref. number DE-01-012-001-03HF 75…" at bounding box center [558, 141] width 1079 height 79
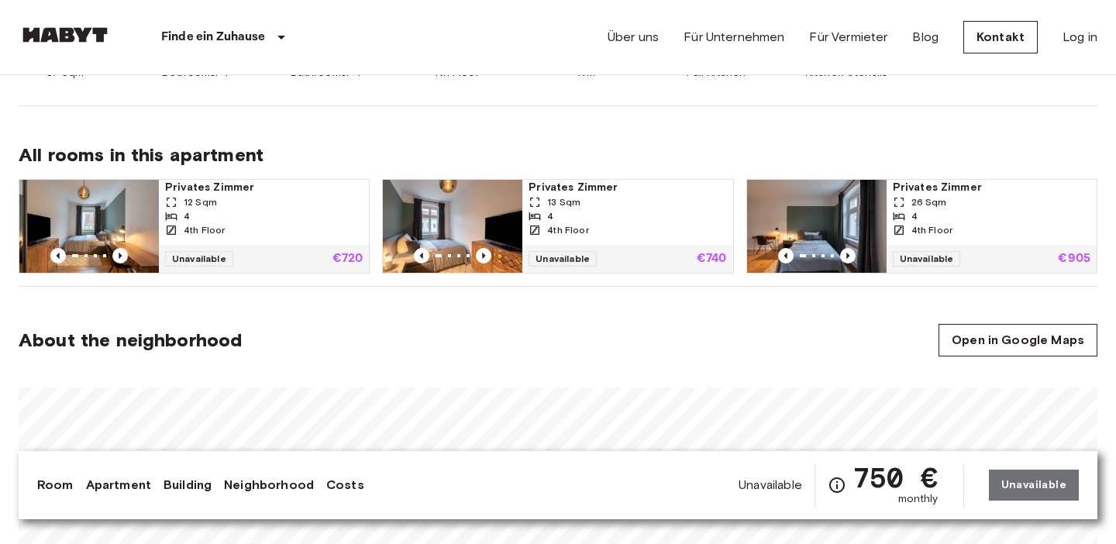
scroll to position [741, 0]
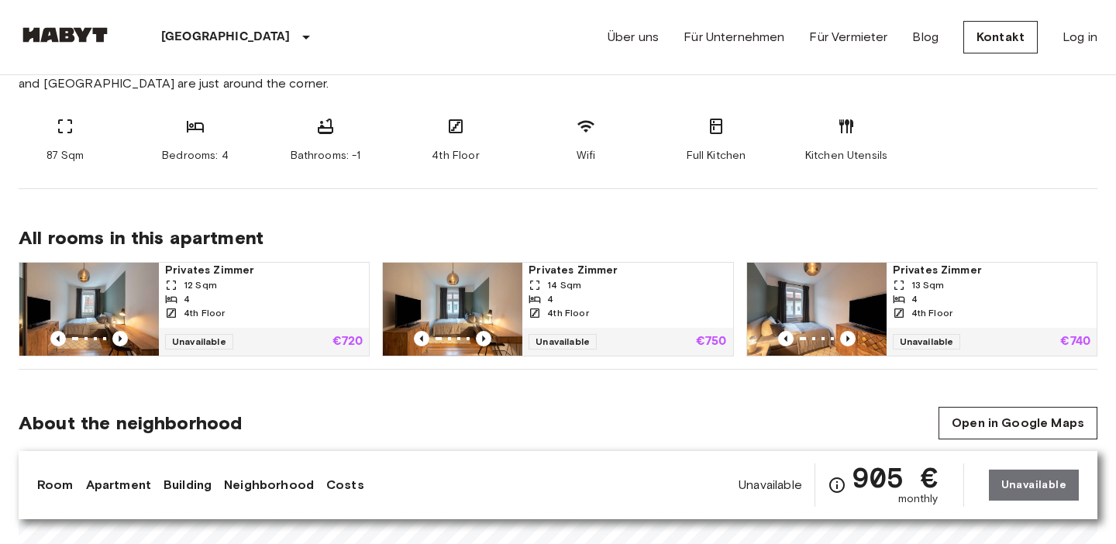
scroll to position [702, 0]
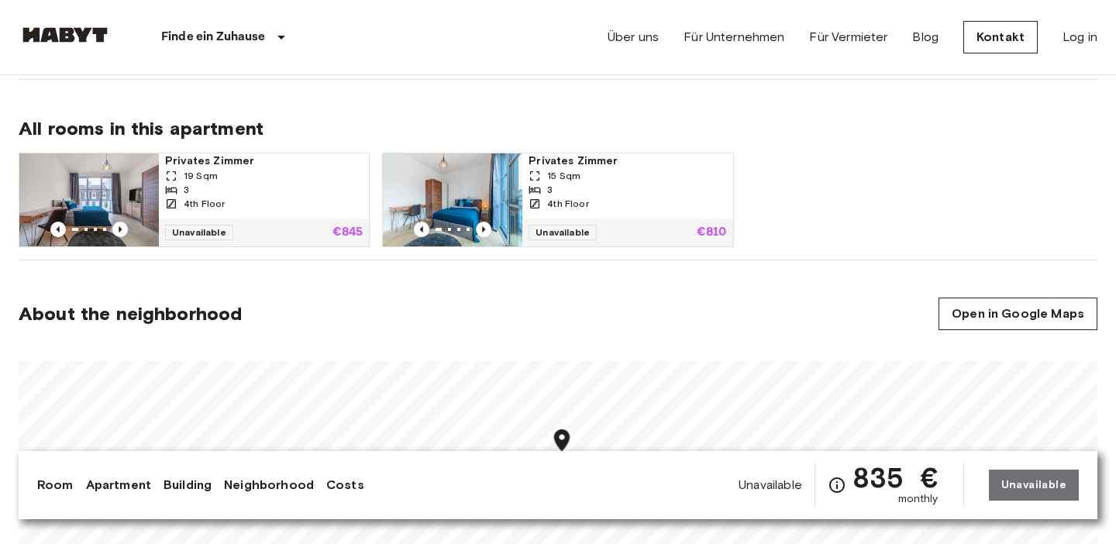
scroll to position [749, 0]
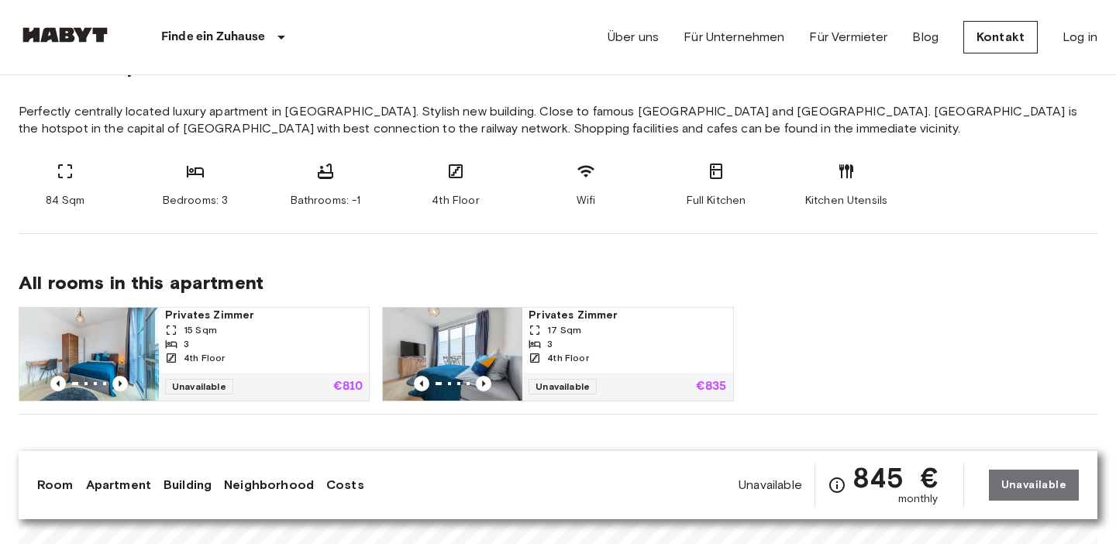
scroll to position [596, 0]
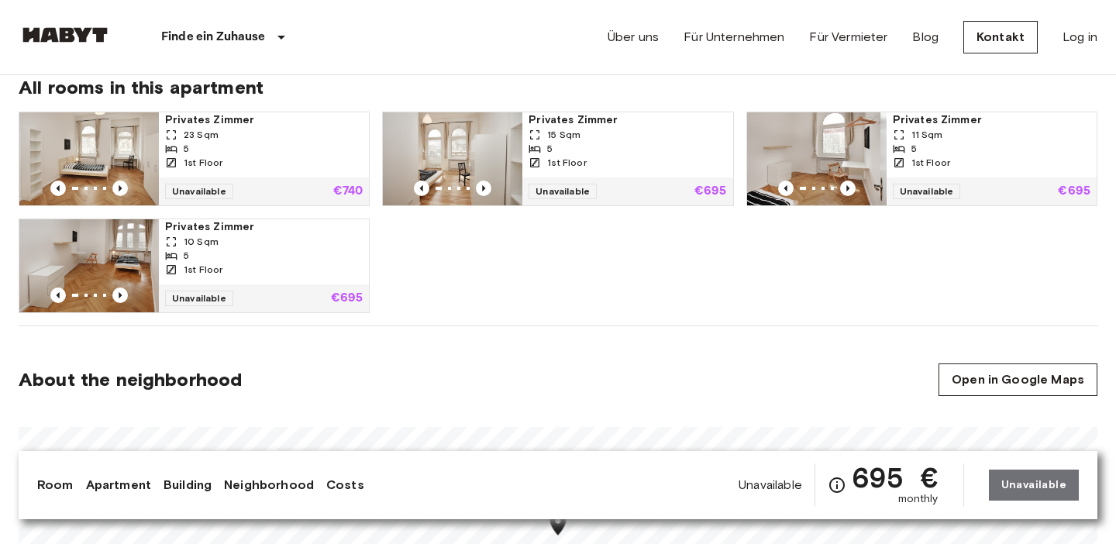
scroll to position [809, 0]
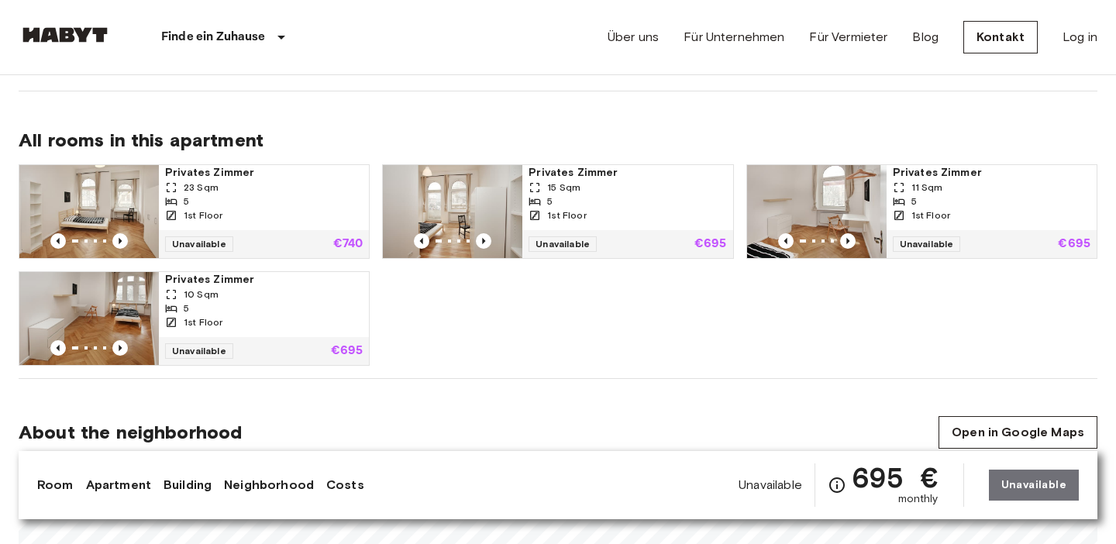
scroll to position [752, 0]
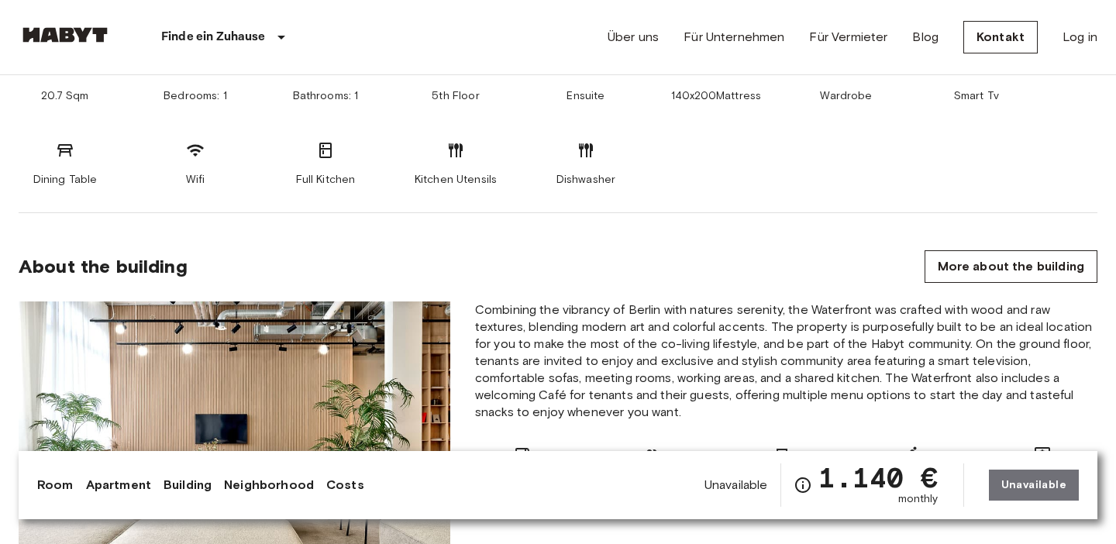
scroll to position [771, 0]
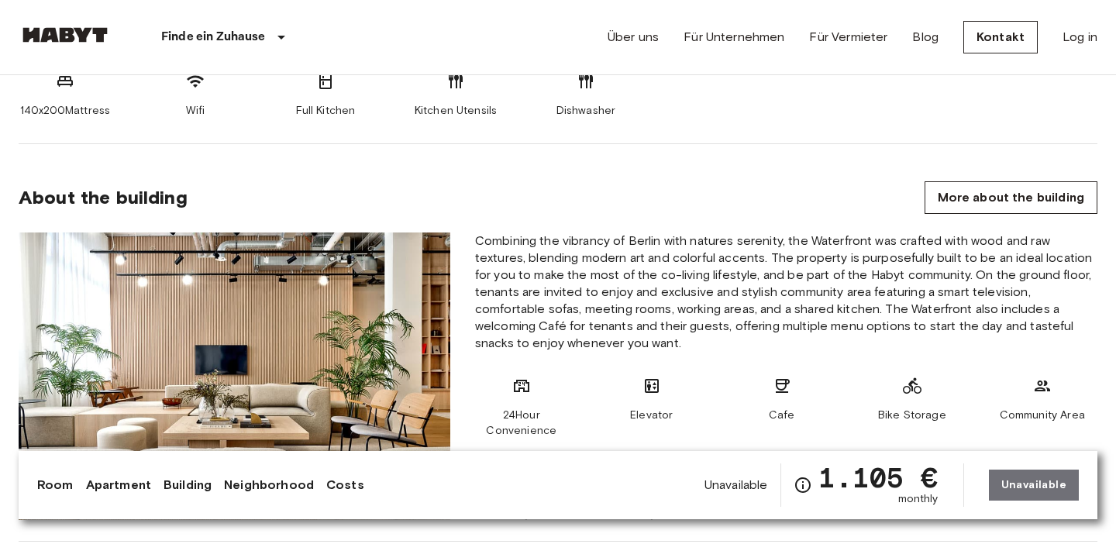
scroll to position [802, 0]
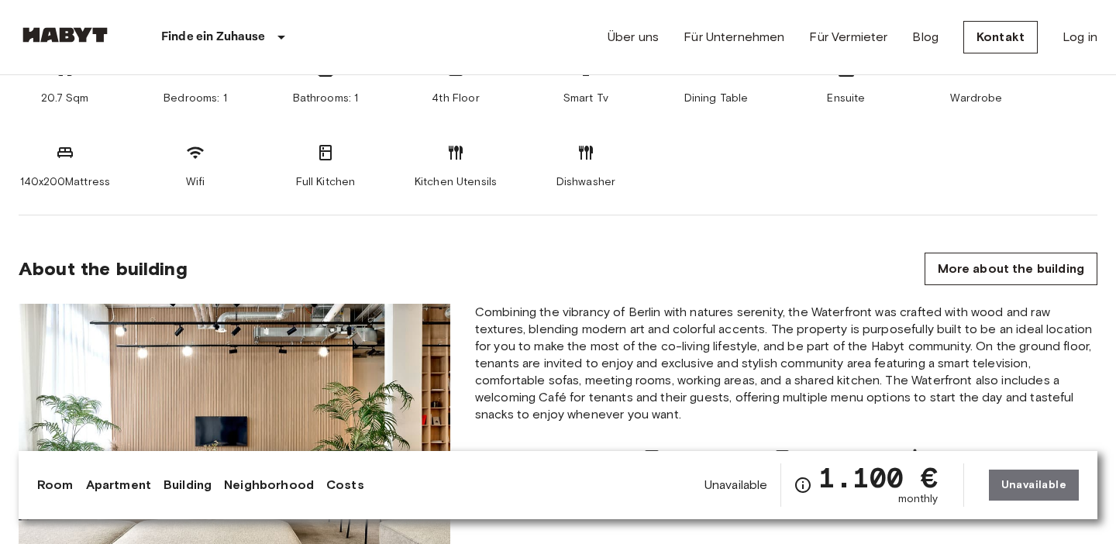
scroll to position [730, 0]
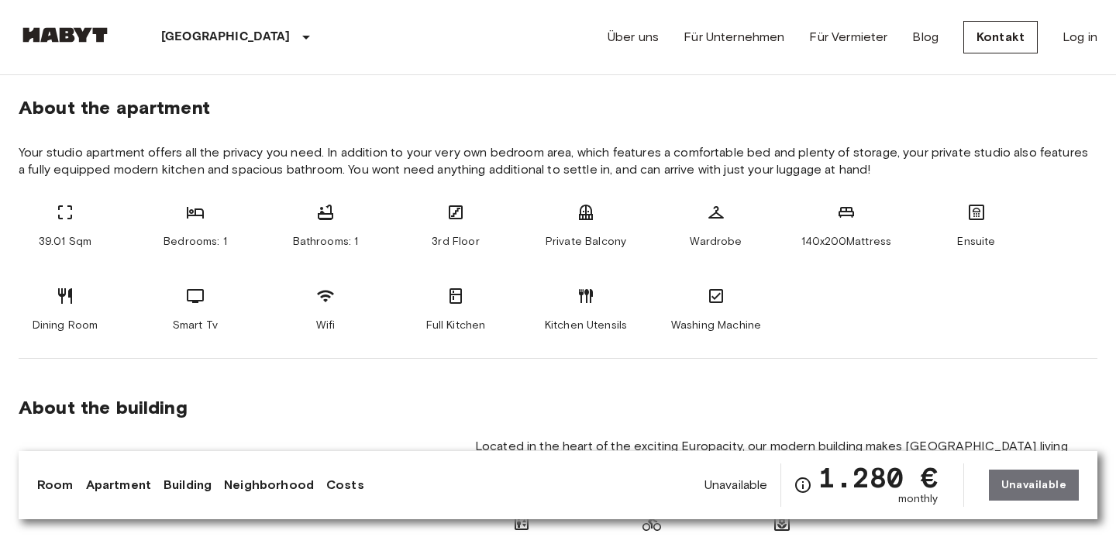
scroll to position [554, 0]
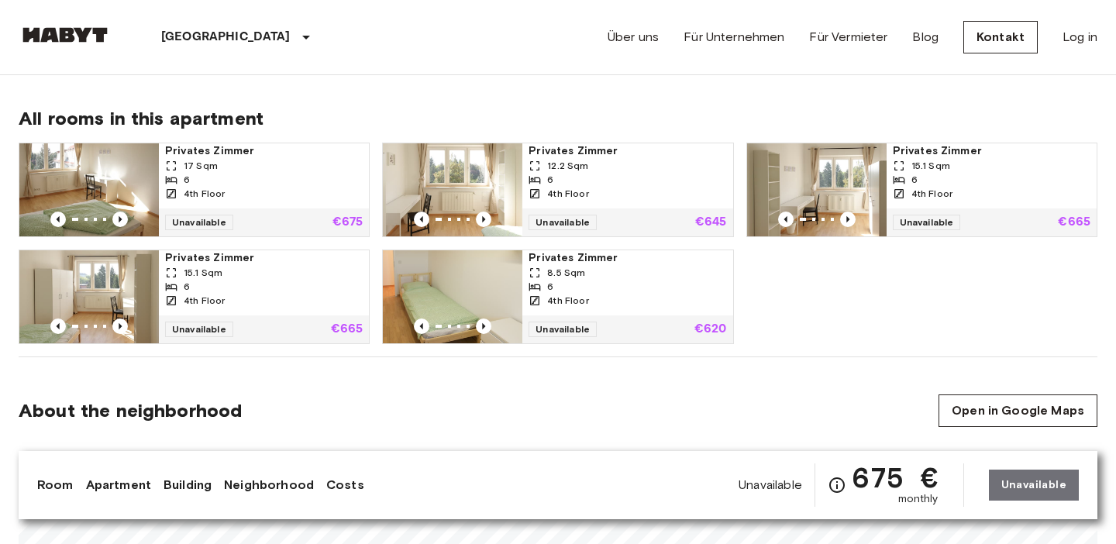
scroll to position [776, 0]
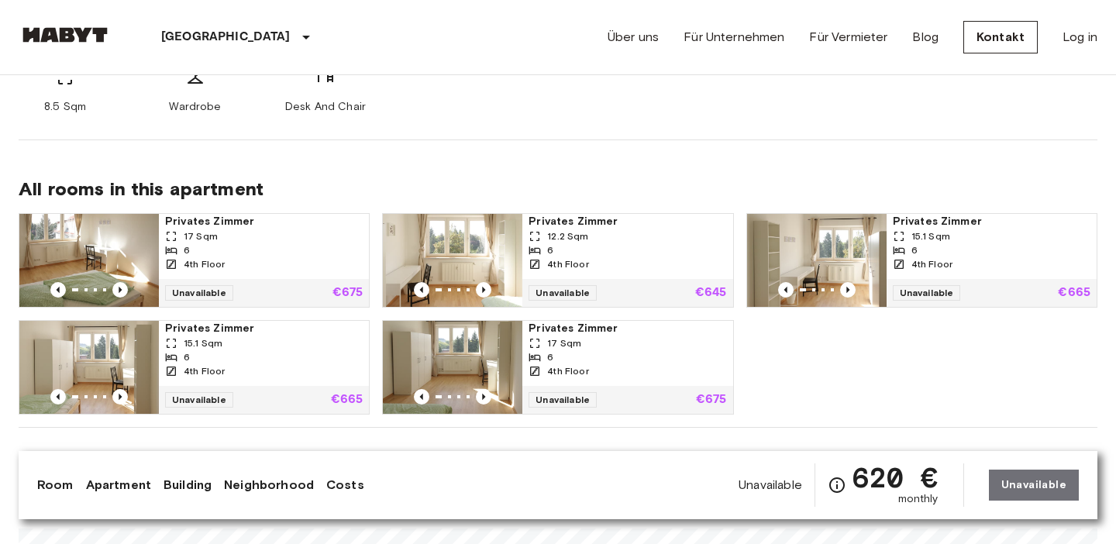
scroll to position [707, 0]
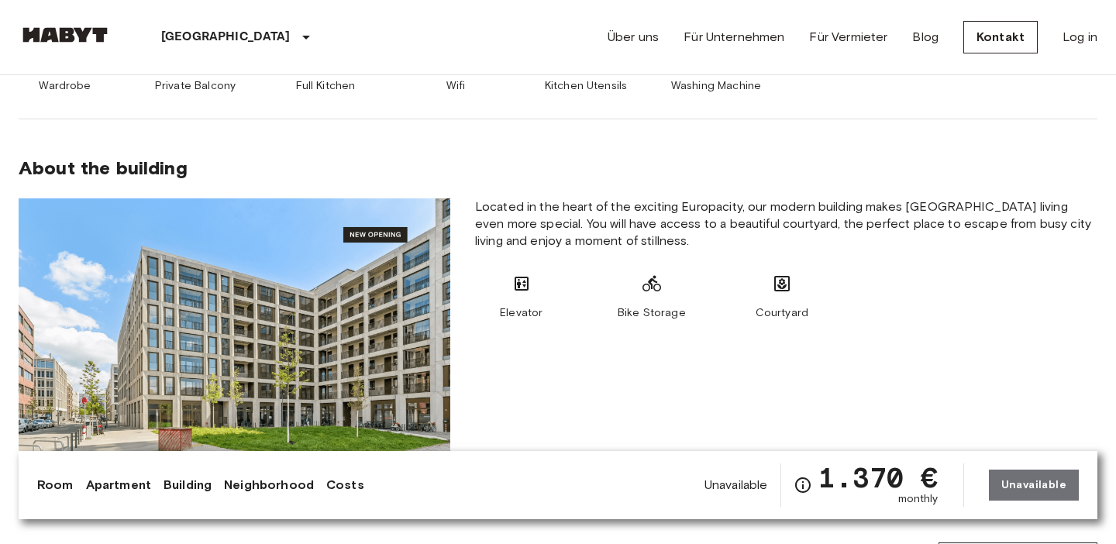
scroll to position [796, 0]
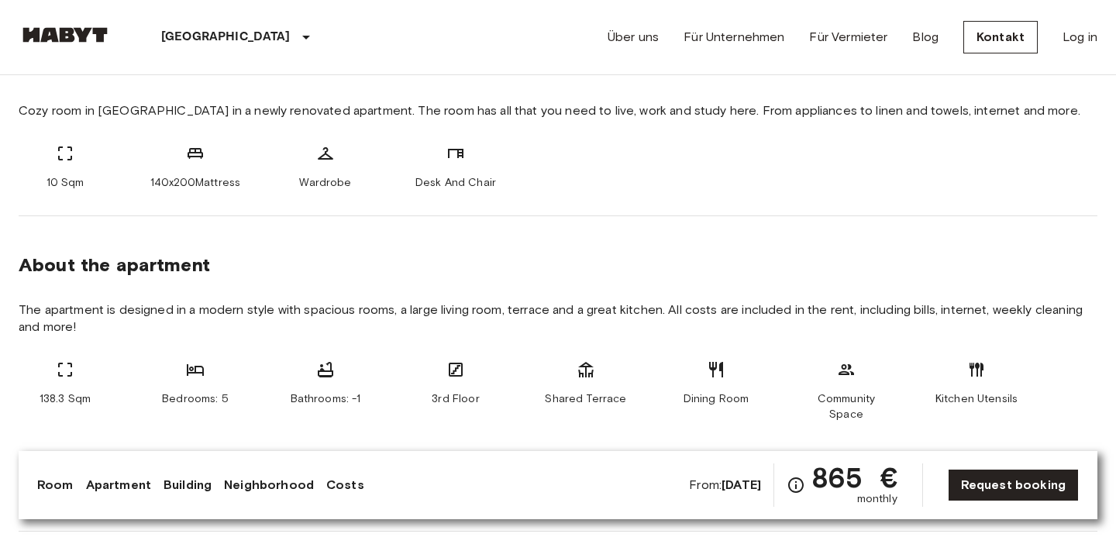
scroll to position [588, 0]
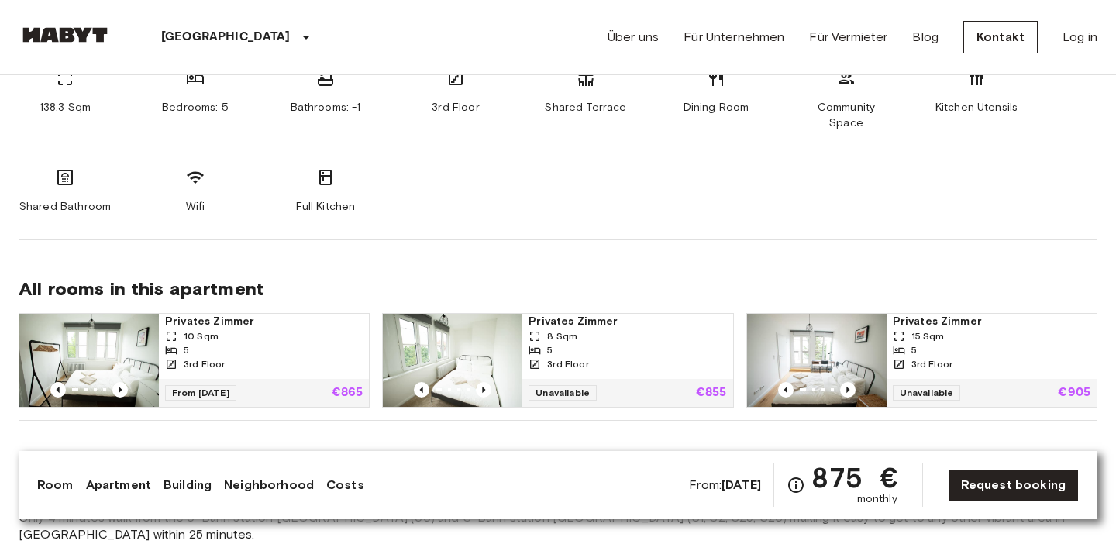
scroll to position [887, 0]
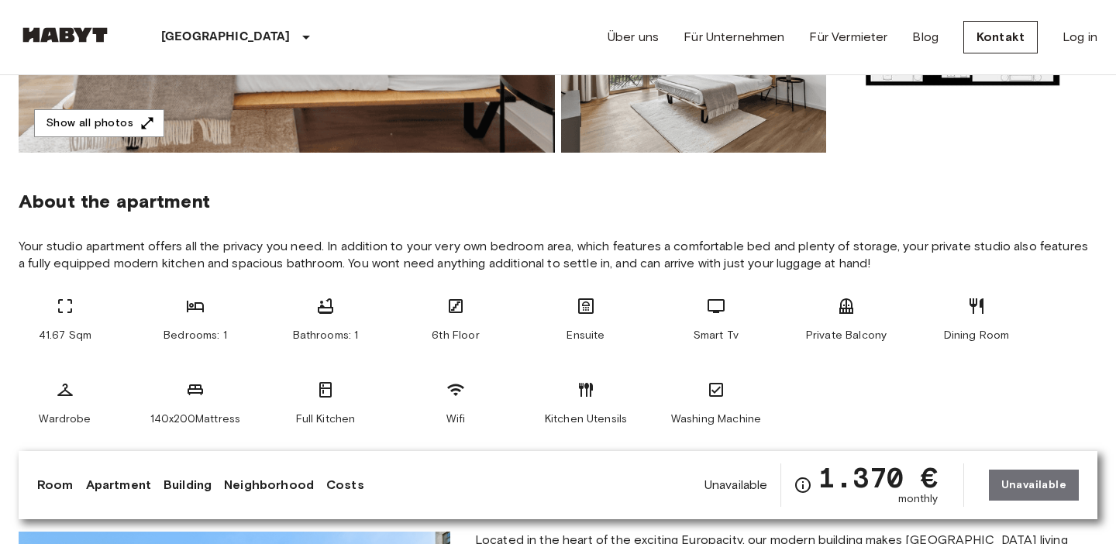
scroll to position [471, 0]
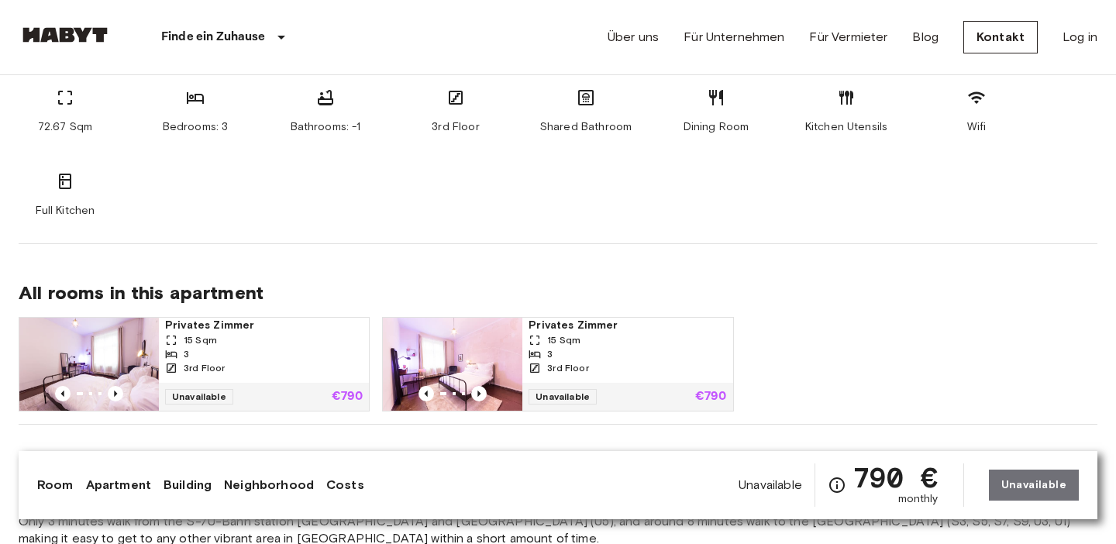
scroll to position [872, 0]
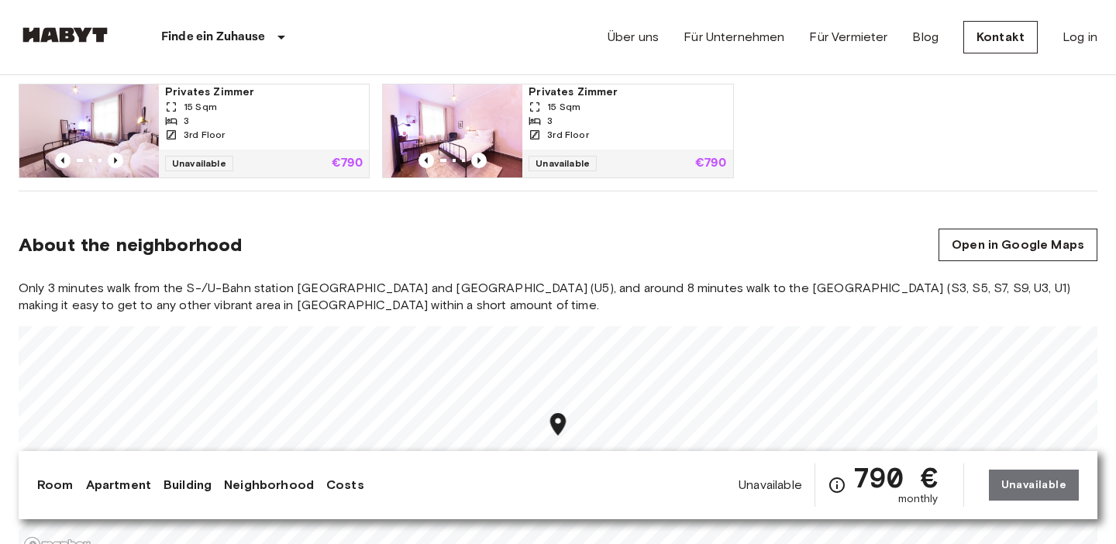
scroll to position [1102, 0]
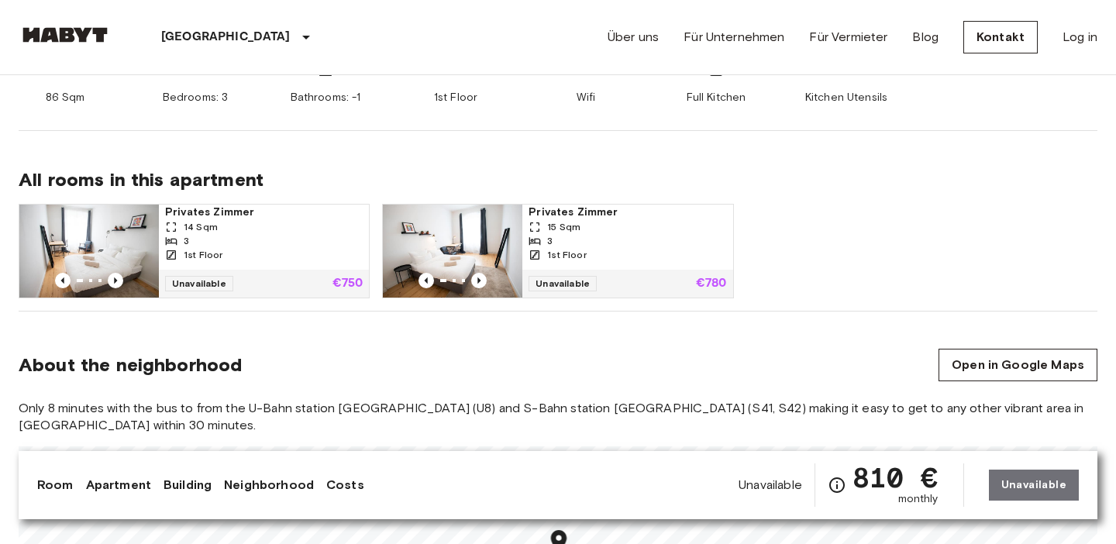
scroll to position [881, 0]
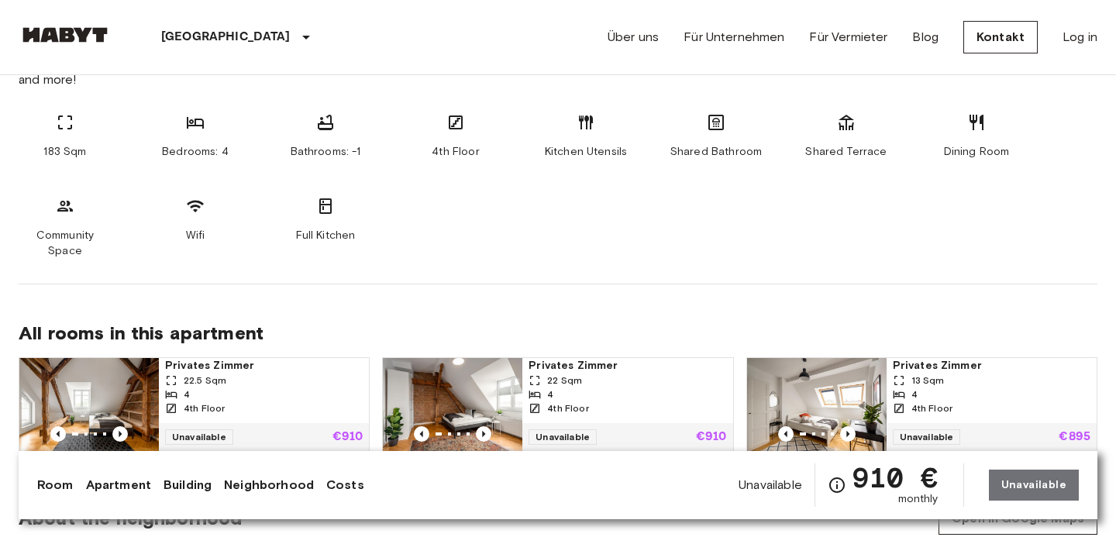
scroll to position [854, 0]
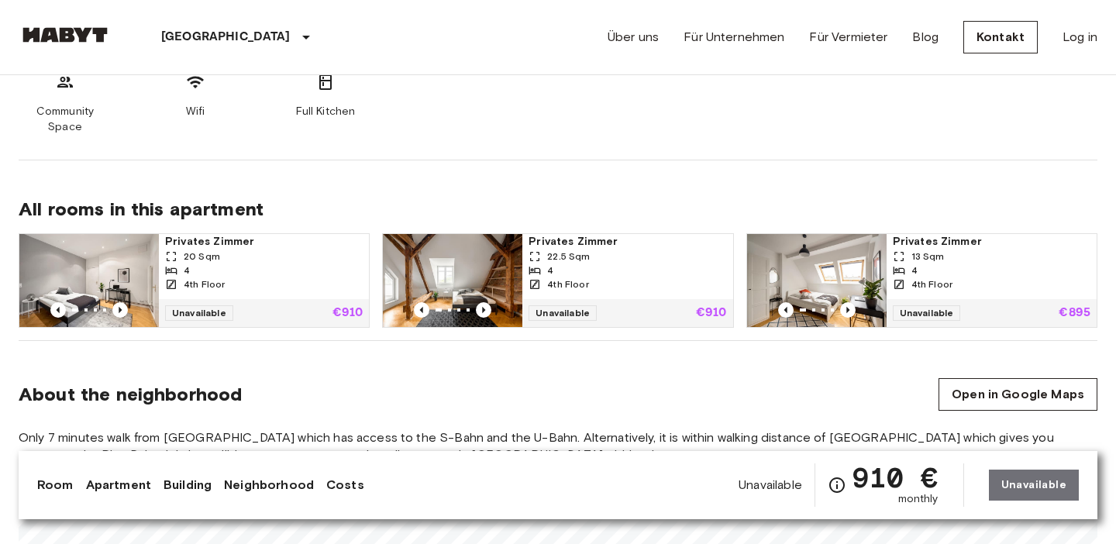
scroll to position [989, 0]
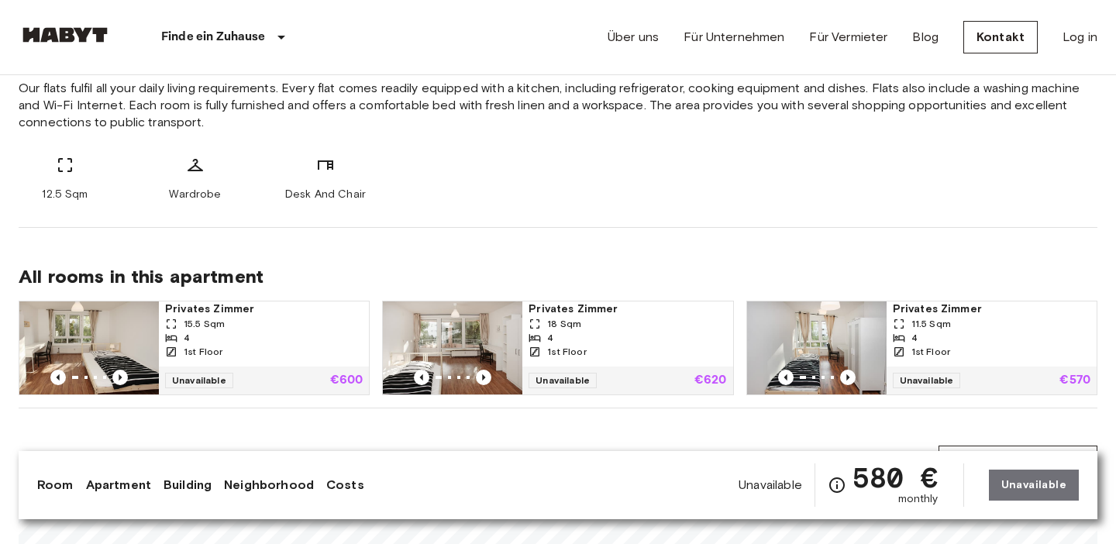
scroll to position [719, 0]
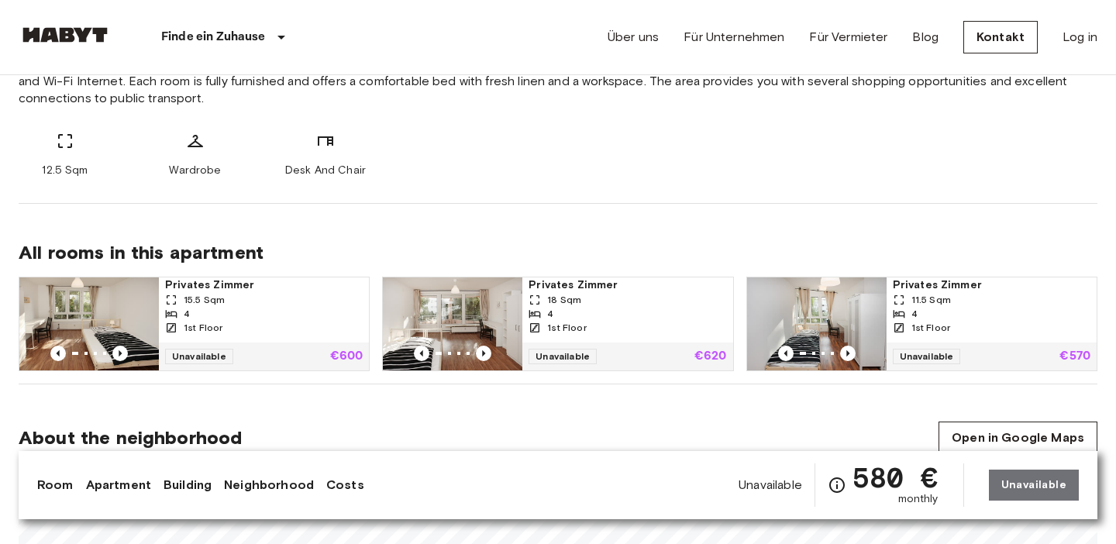
scroll to position [653, 0]
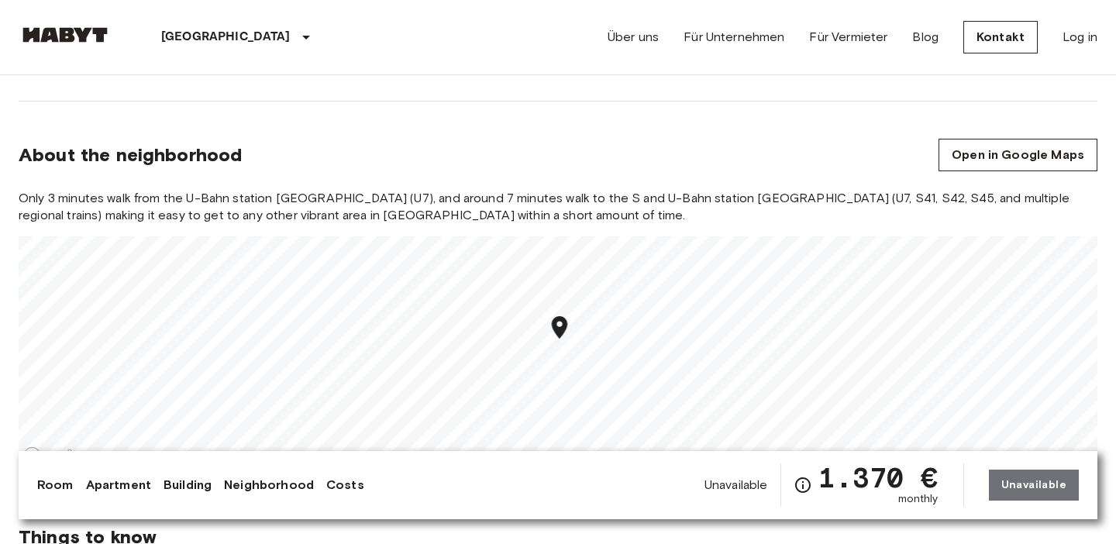
scroll to position [800, 0]
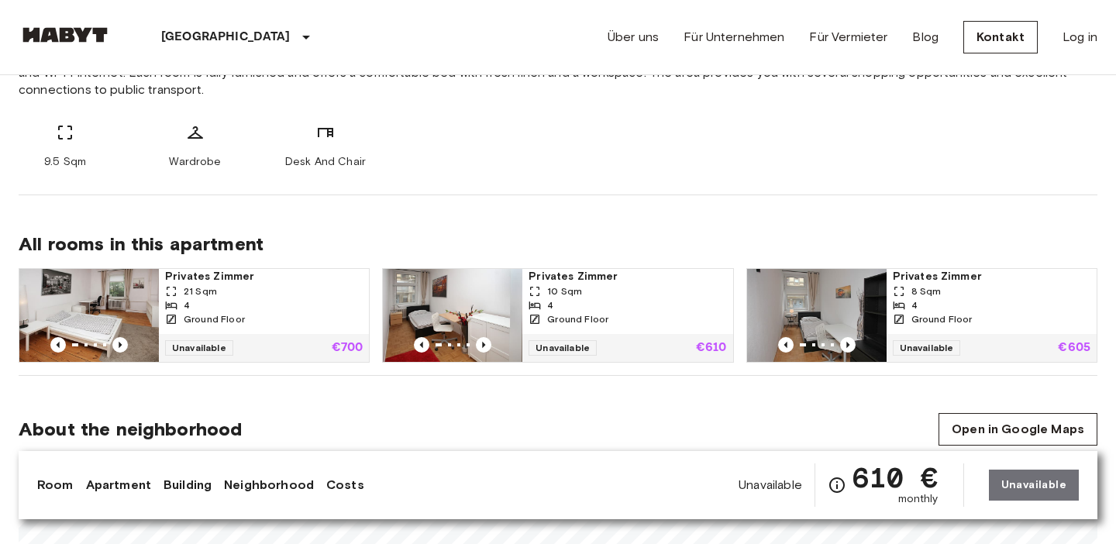
scroll to position [653, 0]
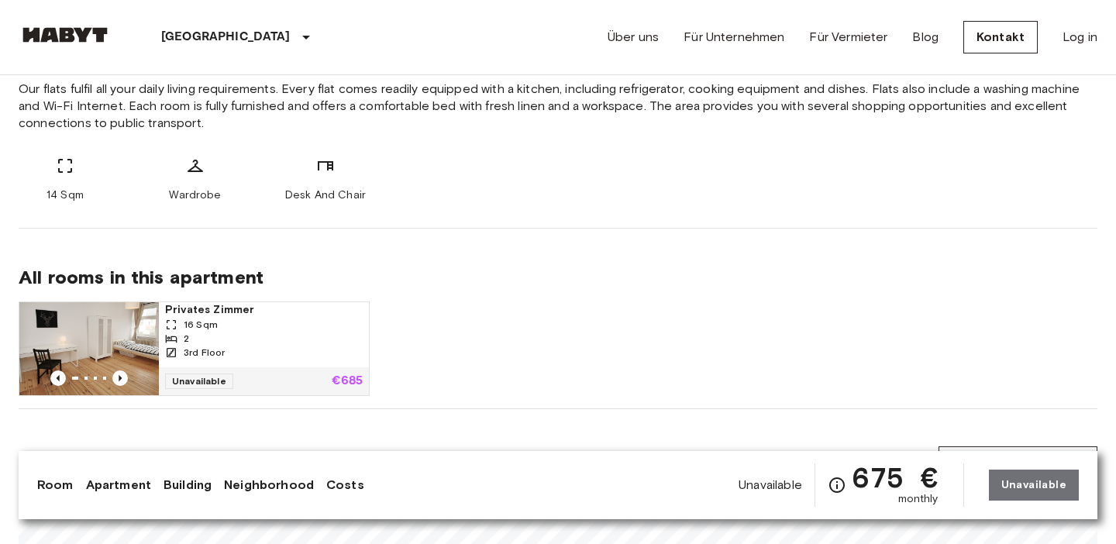
scroll to position [609, 0]
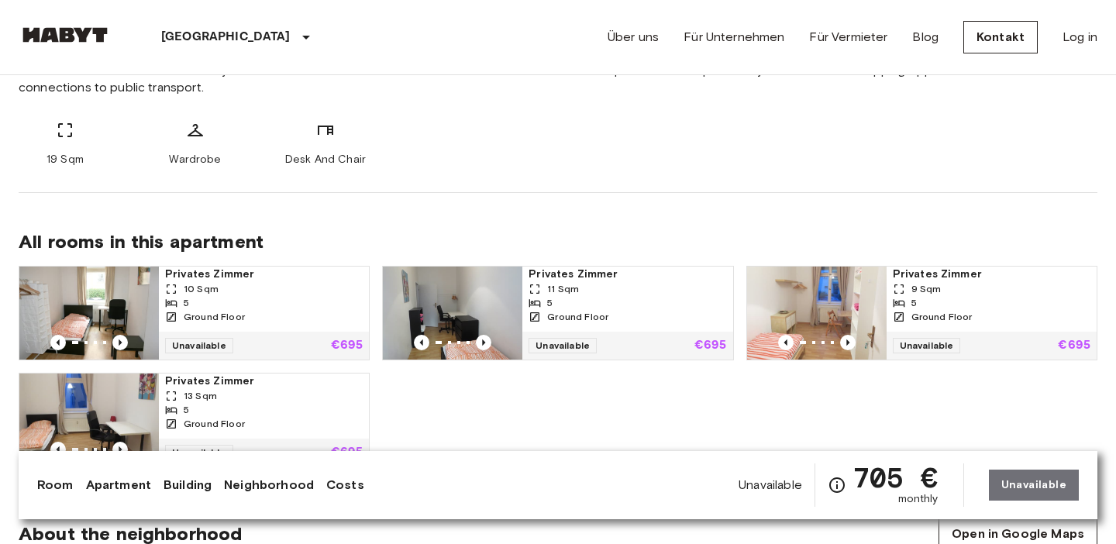
scroll to position [702, 0]
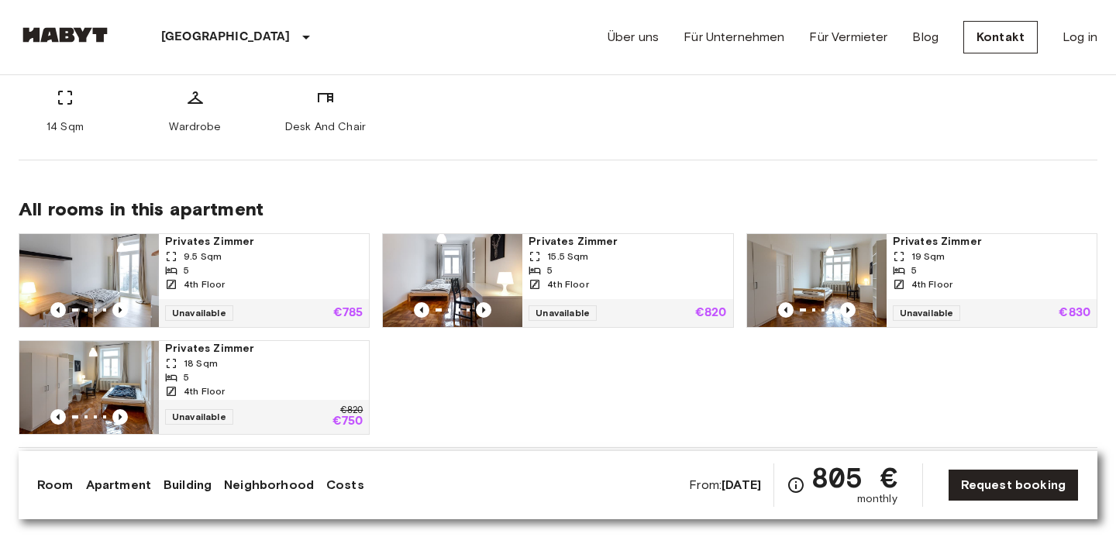
scroll to position [688, 0]
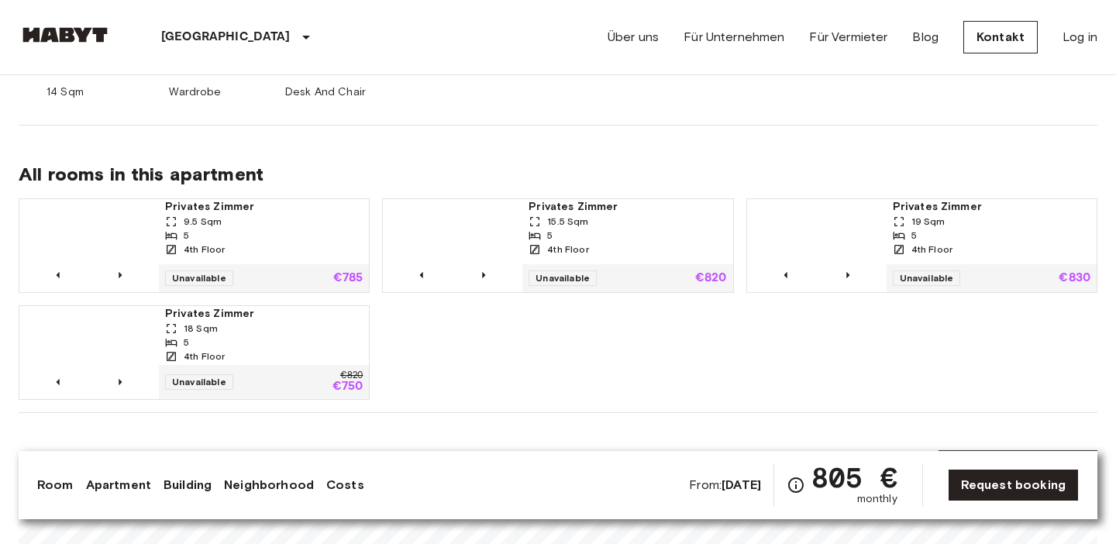
scroll to position [727, 0]
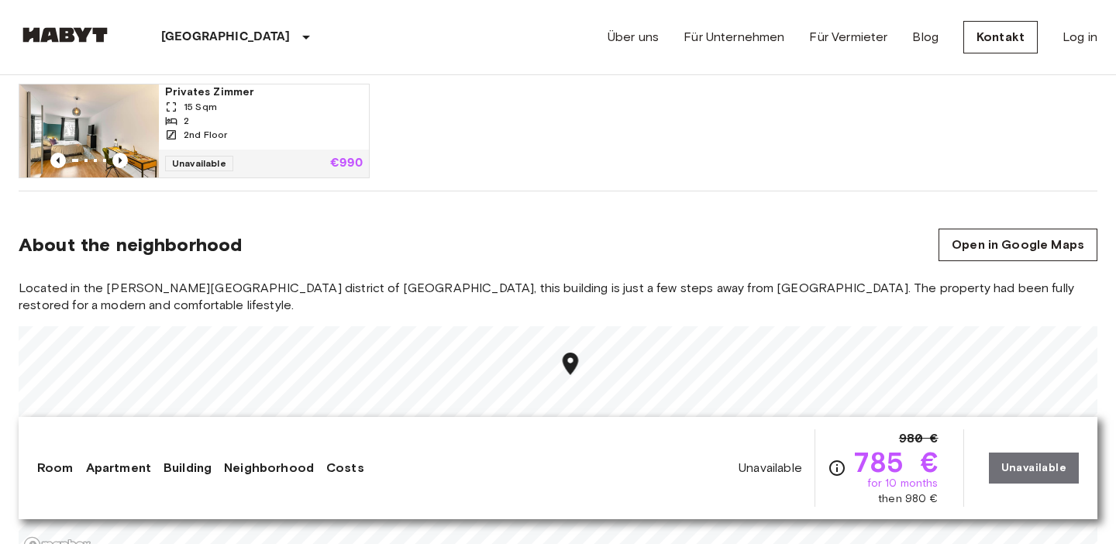
scroll to position [834, 0]
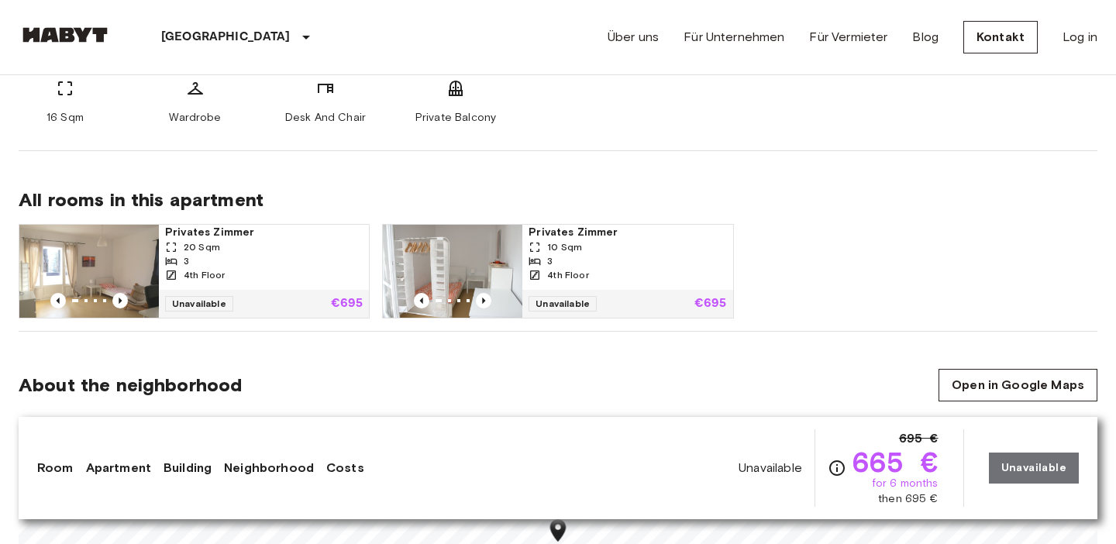
scroll to position [733, 0]
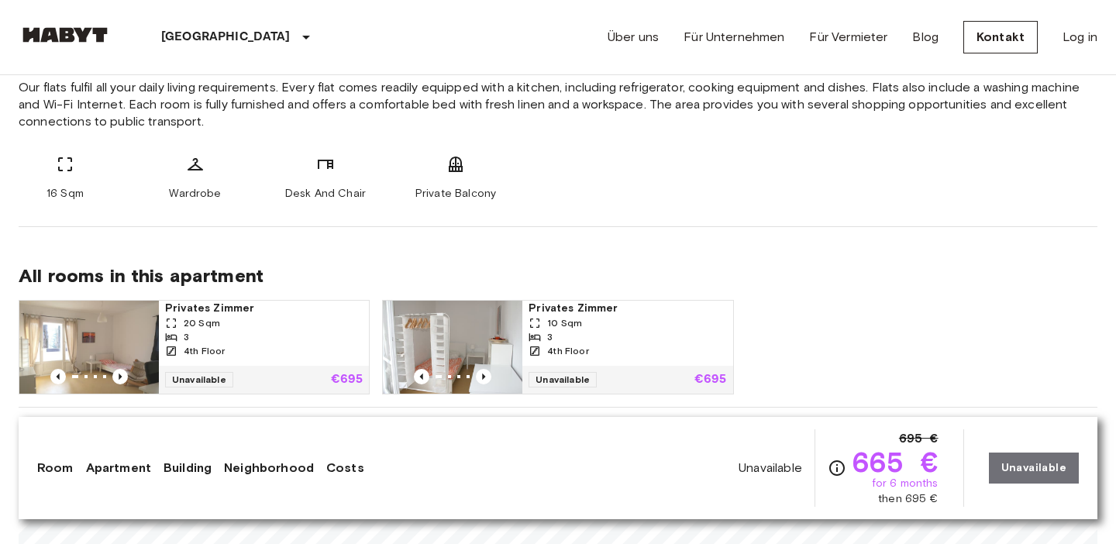
scroll to position [639, 0]
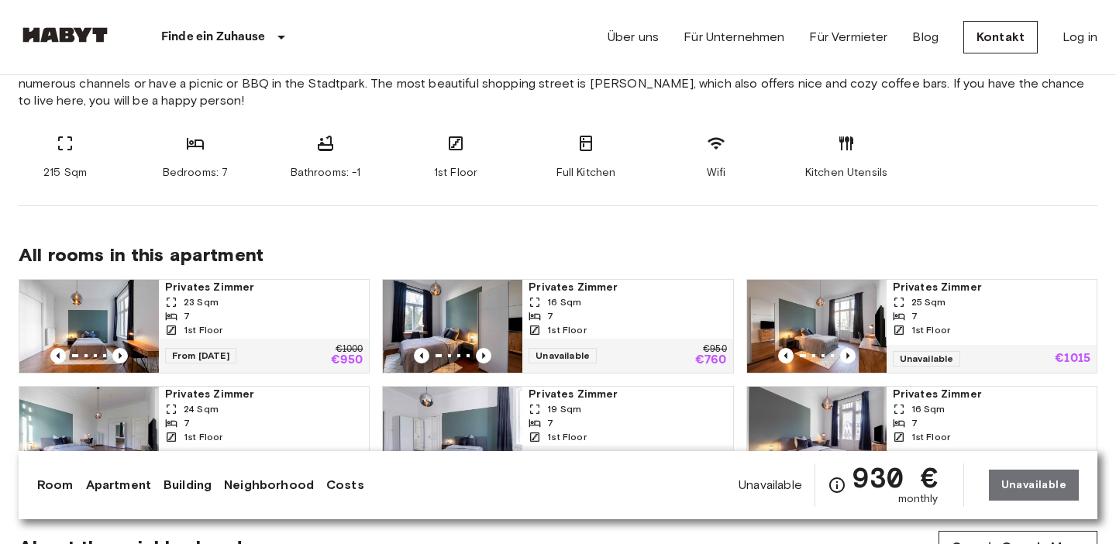
scroll to position [695, 0]
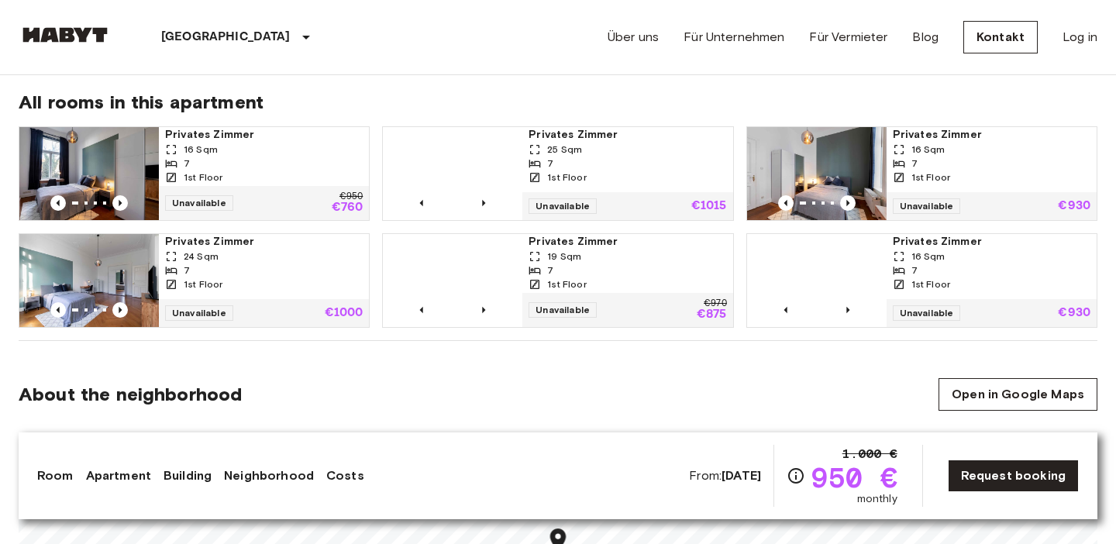
scroll to position [795, 0]
